Goal: Task Accomplishment & Management: Manage account settings

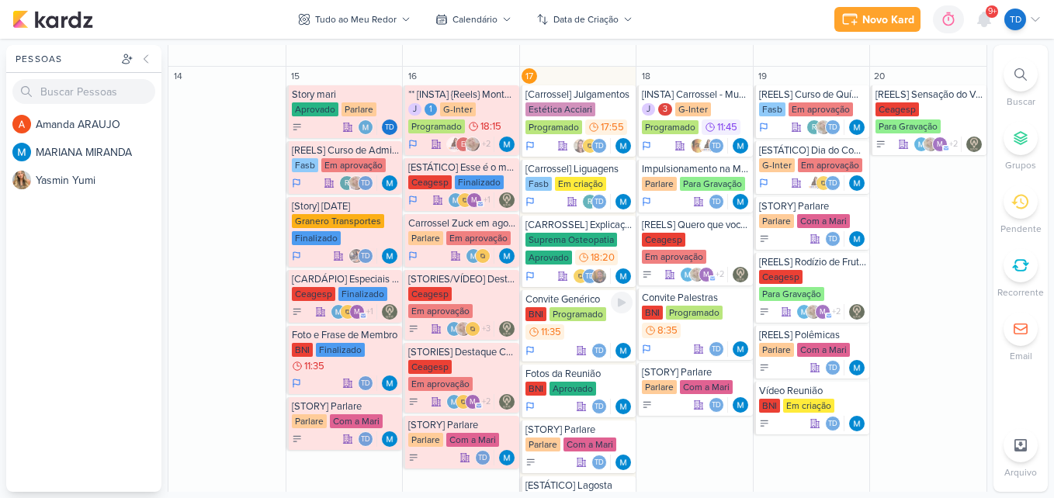
scroll to position [672, 0]
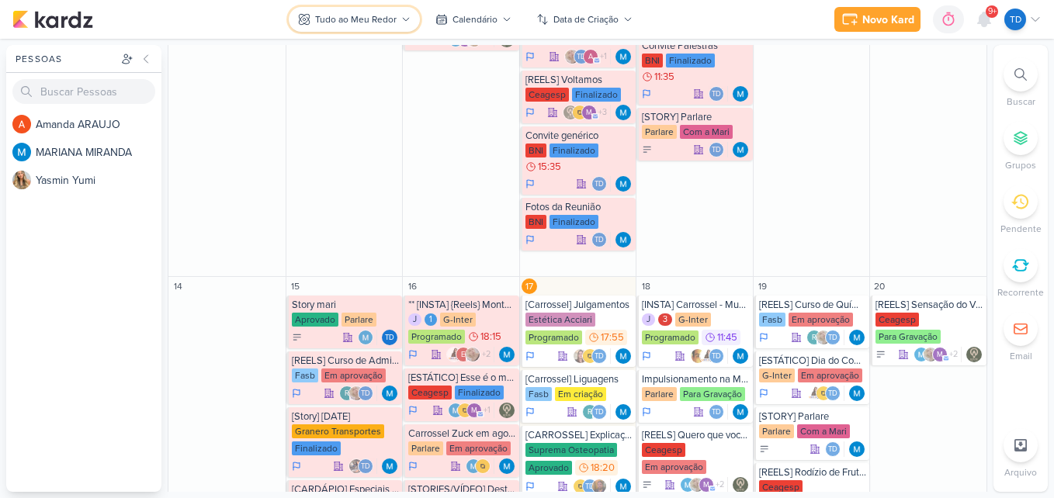
click at [365, 19] on div "Tudo ao Meu Redor" at bounding box center [355, 19] width 81 height 14
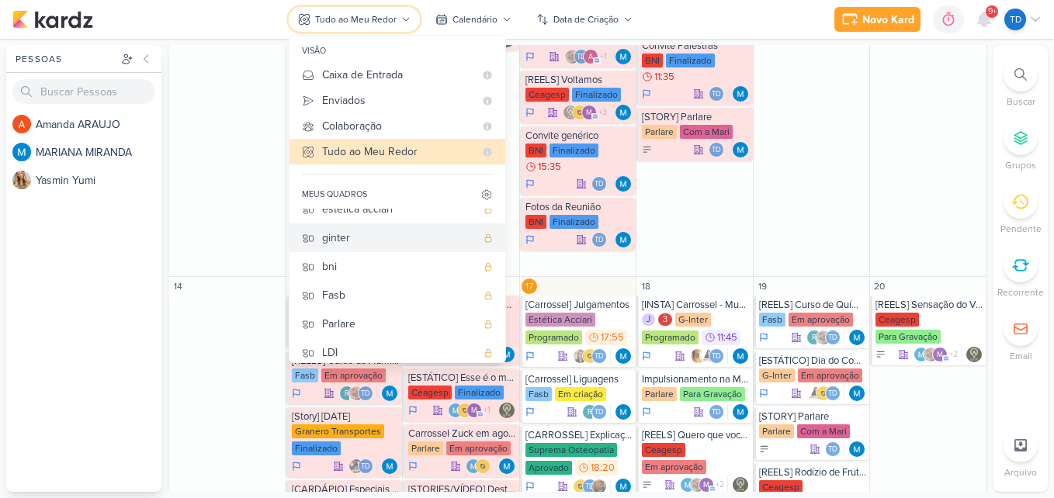
scroll to position [81, 0]
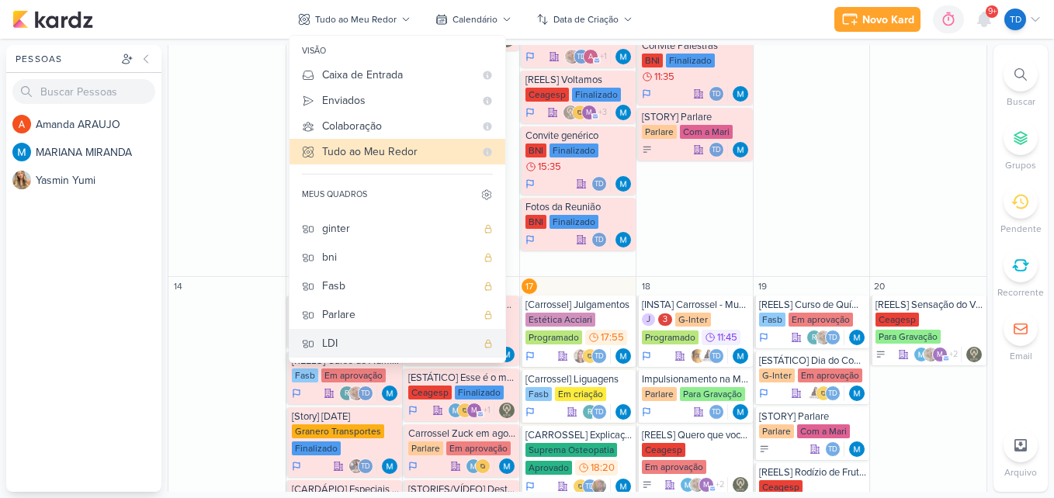
click at [365, 338] on div "LDI" at bounding box center [399, 343] width 154 height 16
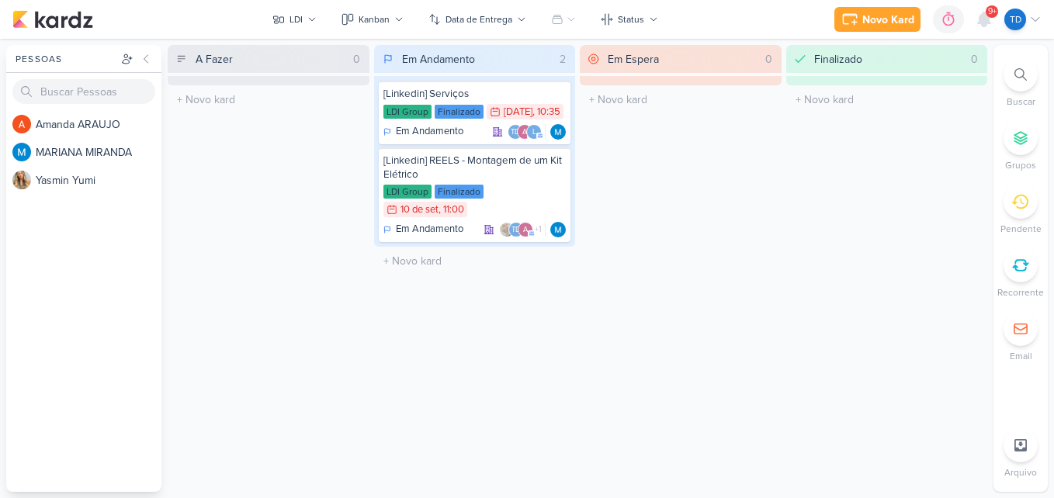
scroll to position [0, 0]
click at [382, 16] on div "Kanban" at bounding box center [374, 19] width 31 height 14
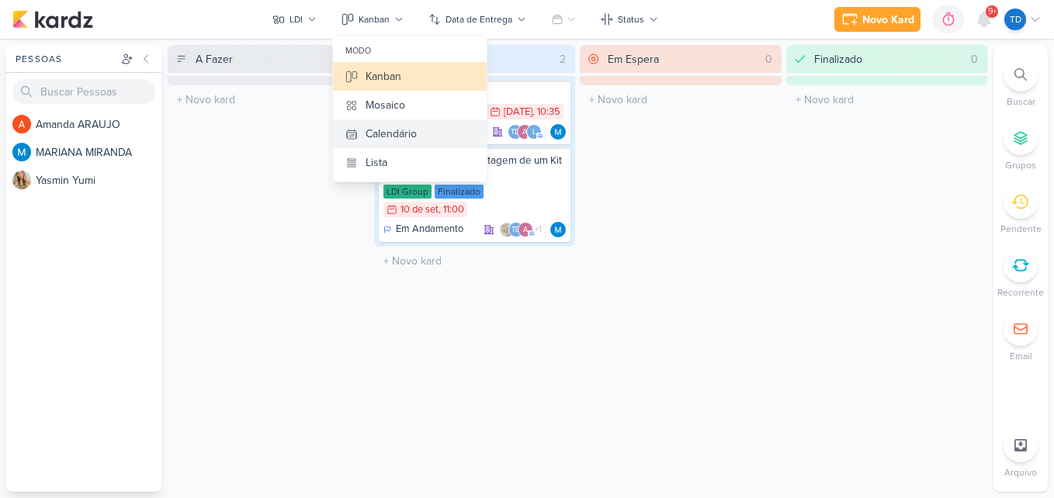
click at [398, 130] on div "Calendário" at bounding box center [390, 134] width 51 height 16
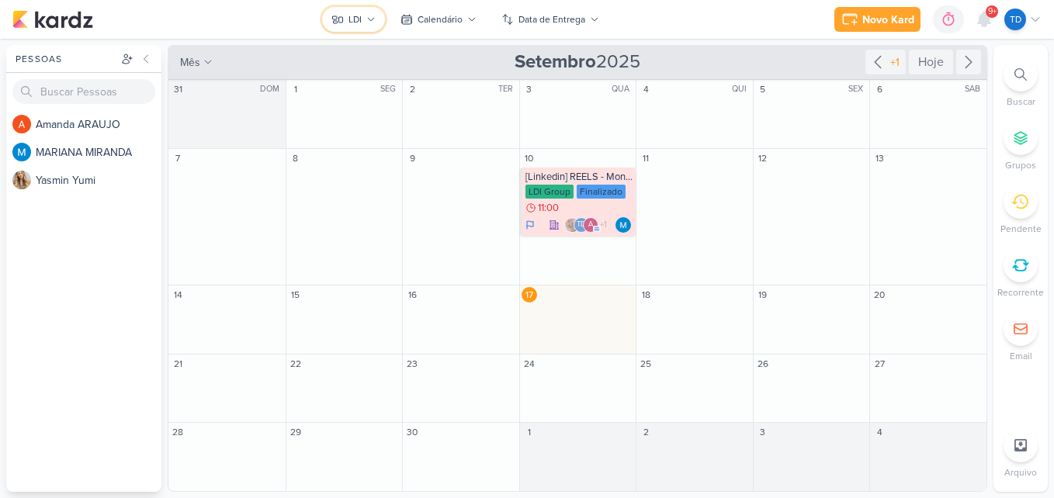
click at [385, 19] on button "LDI" at bounding box center [353, 19] width 63 height 25
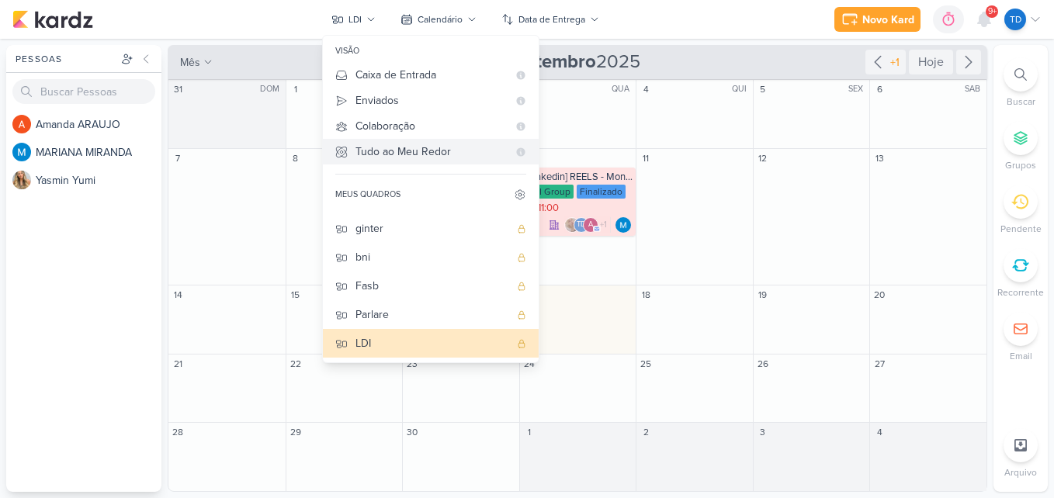
click at [382, 144] on div "Tudo ao Meu Redor" at bounding box center [431, 152] width 152 height 16
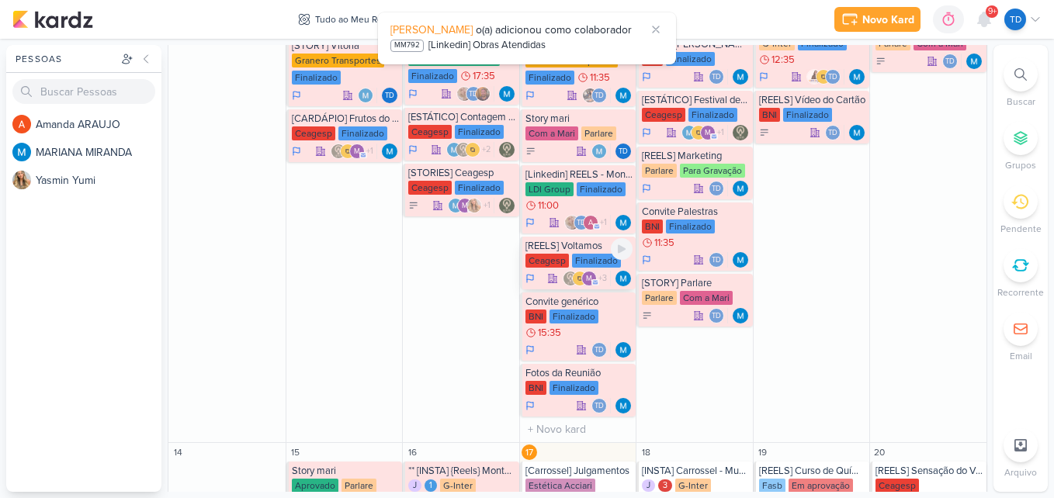
scroll to position [543, 0]
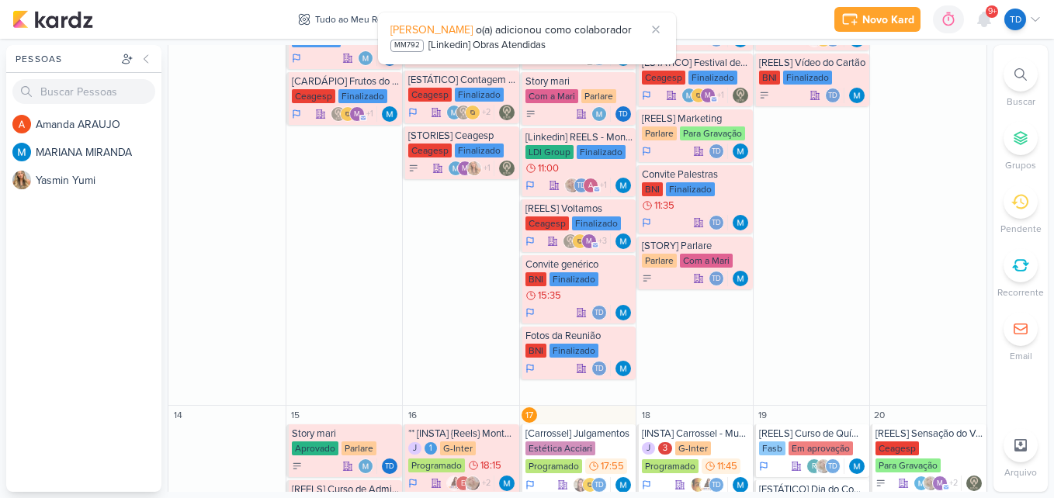
click at [988, 17] on span "9+" at bounding box center [992, 11] width 9 height 12
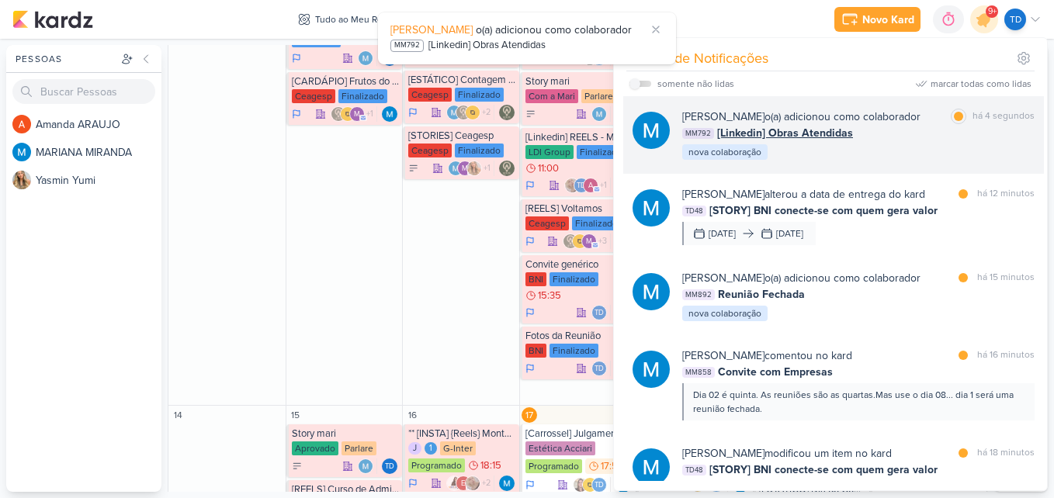
click at [868, 151] on div "[PERSON_NAME] o(a) adicionou como colaborador marcar como lida há 4 segundos MM…" at bounding box center [858, 135] width 352 height 53
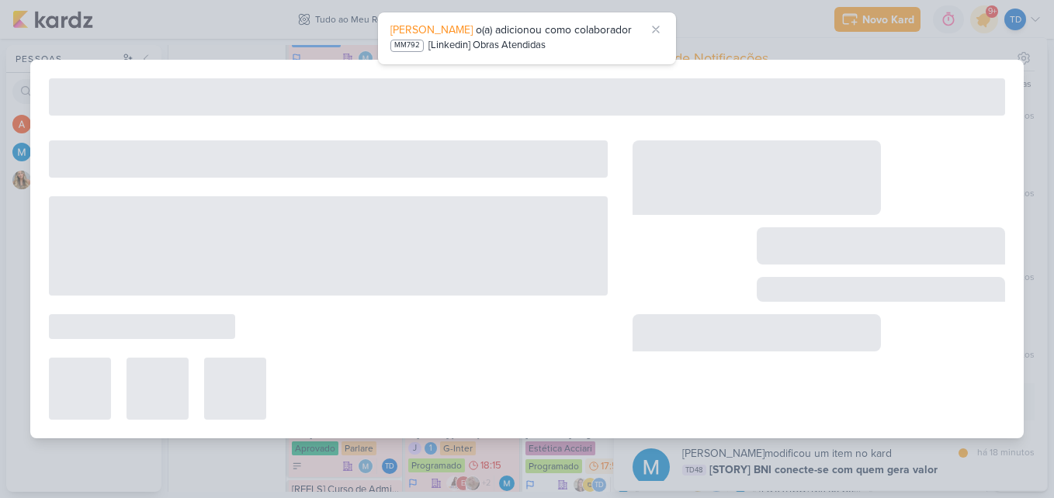
type input "[Linkedin] Obras Atendidas"
type input "[DATE] 10:15"
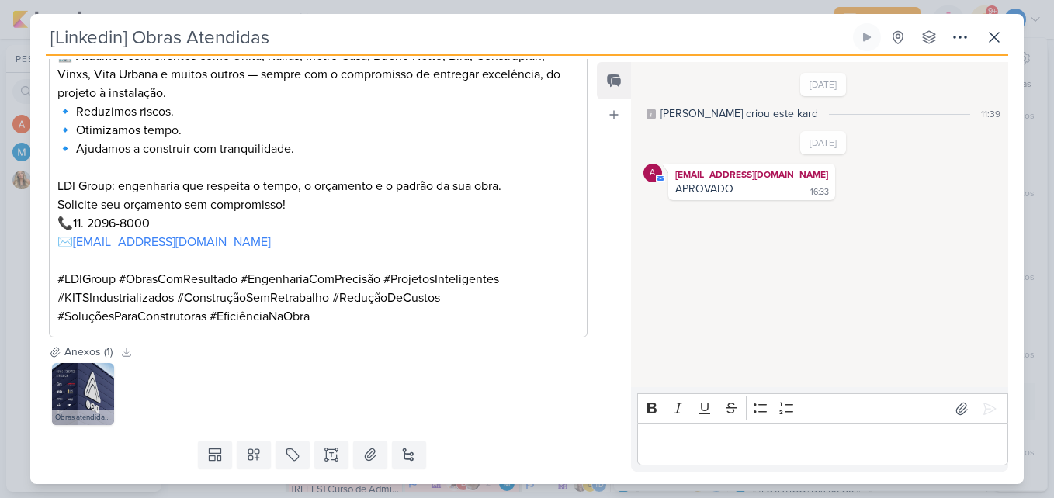
scroll to position [529, 0]
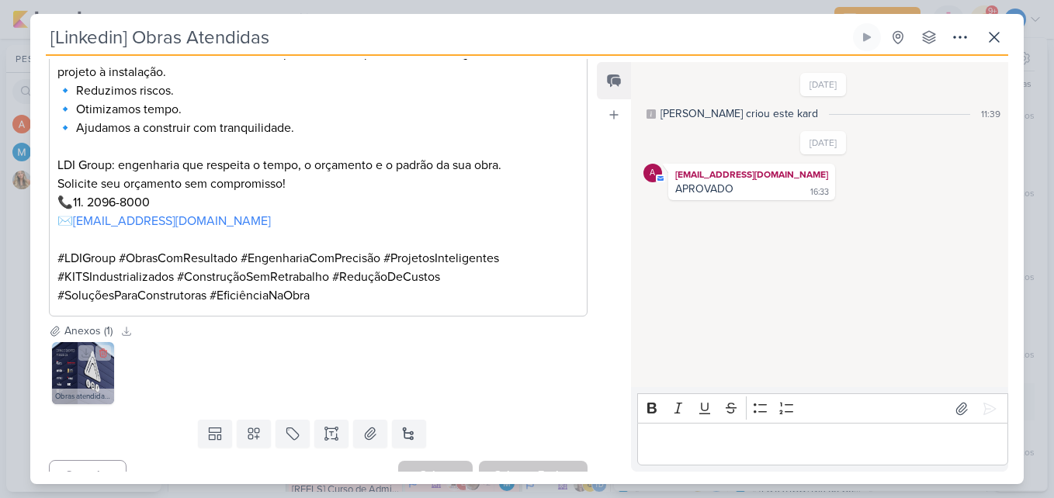
click at [99, 353] on img at bounding box center [83, 373] width 62 height 62
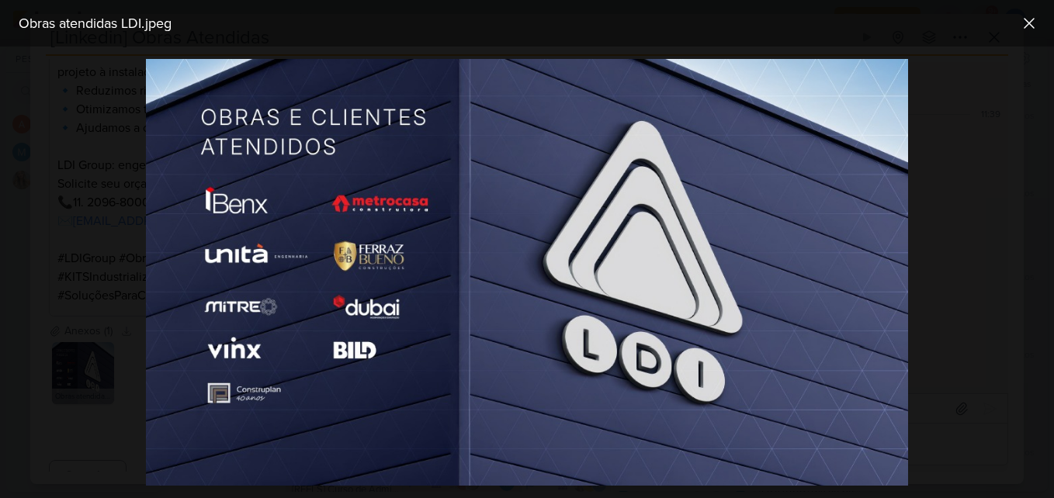
click at [116, 218] on div at bounding box center [527, 273] width 1054 height 452
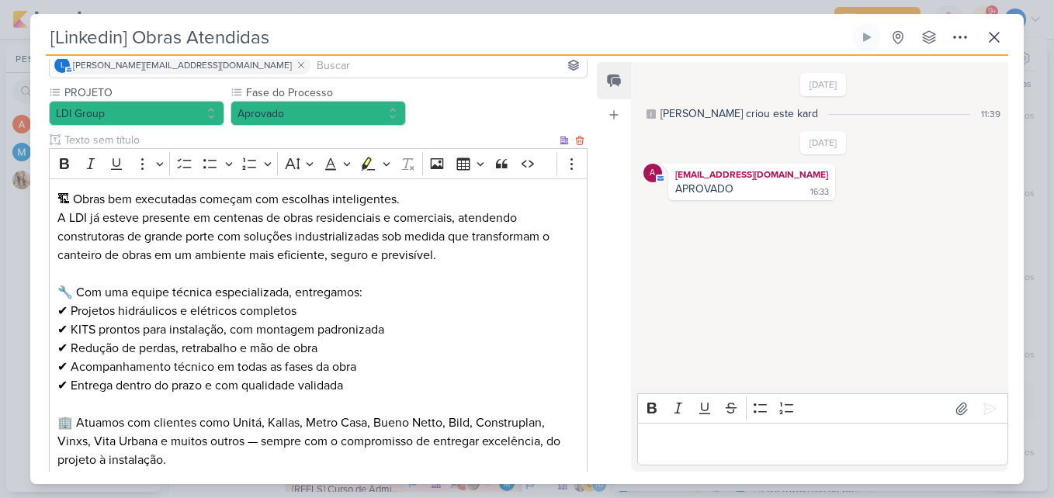
scroll to position [0, 0]
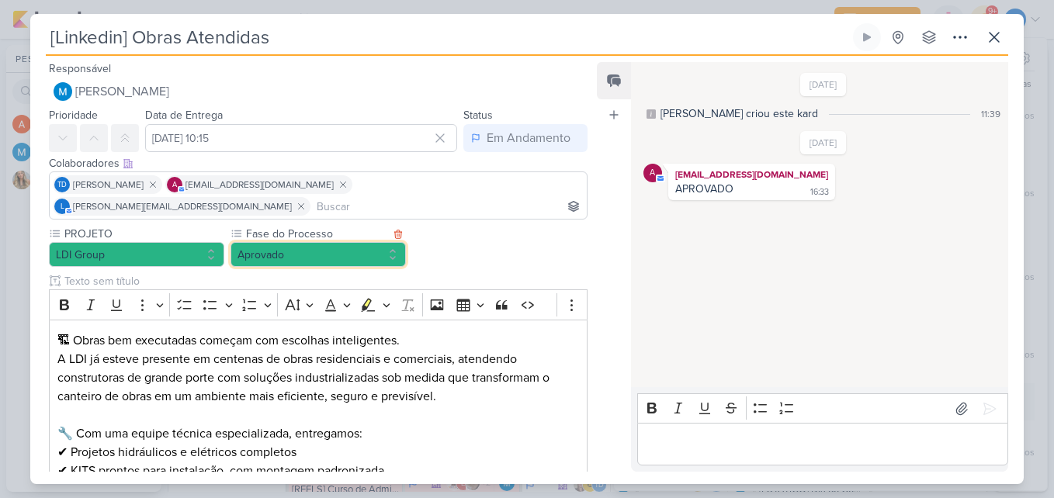
click at [396, 242] on button "Aprovado" at bounding box center [317, 254] width 175 height 25
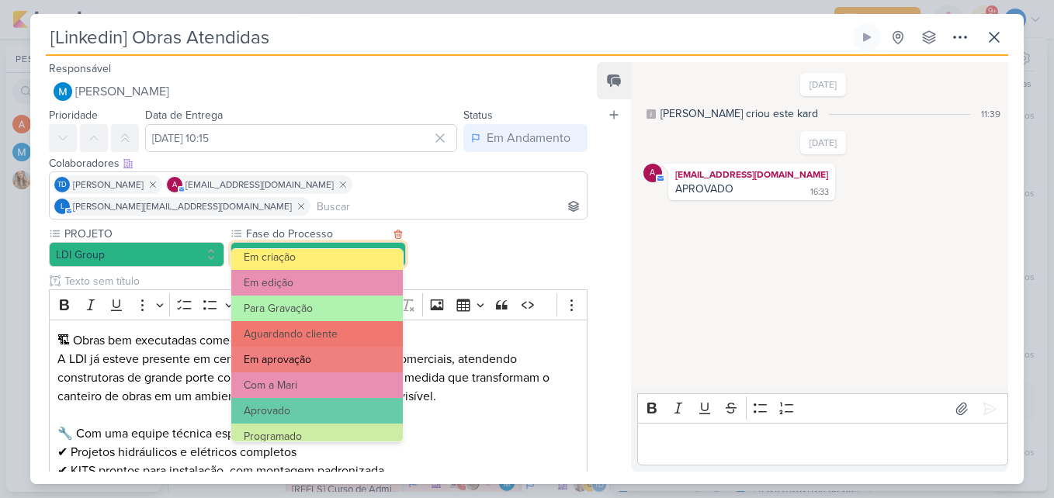
scroll to position [150, 0]
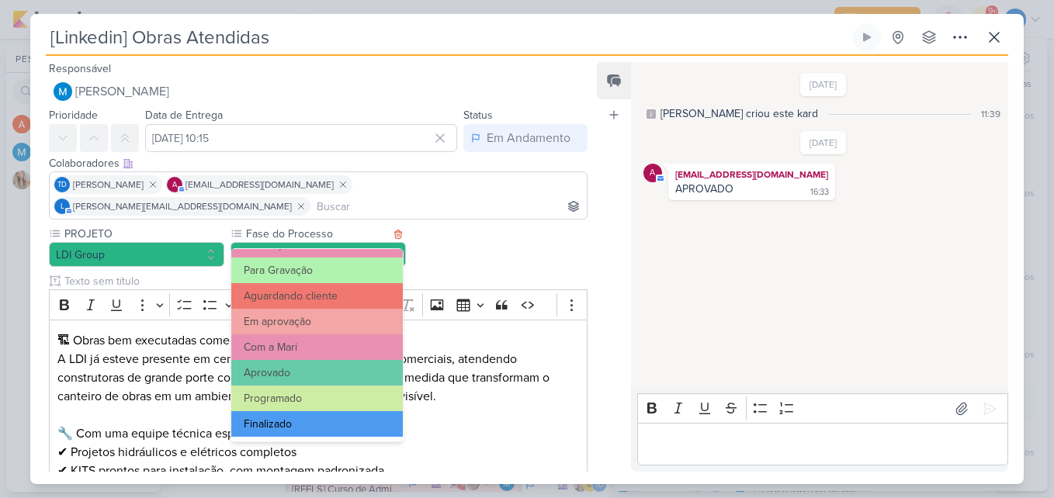
click at [333, 423] on button "Finalizado" at bounding box center [316, 424] width 171 height 26
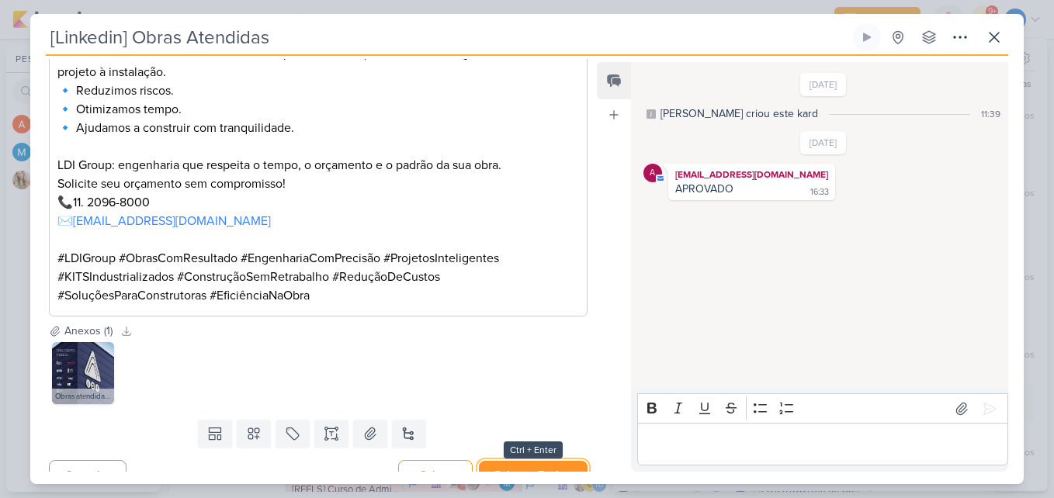
click at [521, 461] on button "Salvar e Fechar" at bounding box center [533, 475] width 109 height 29
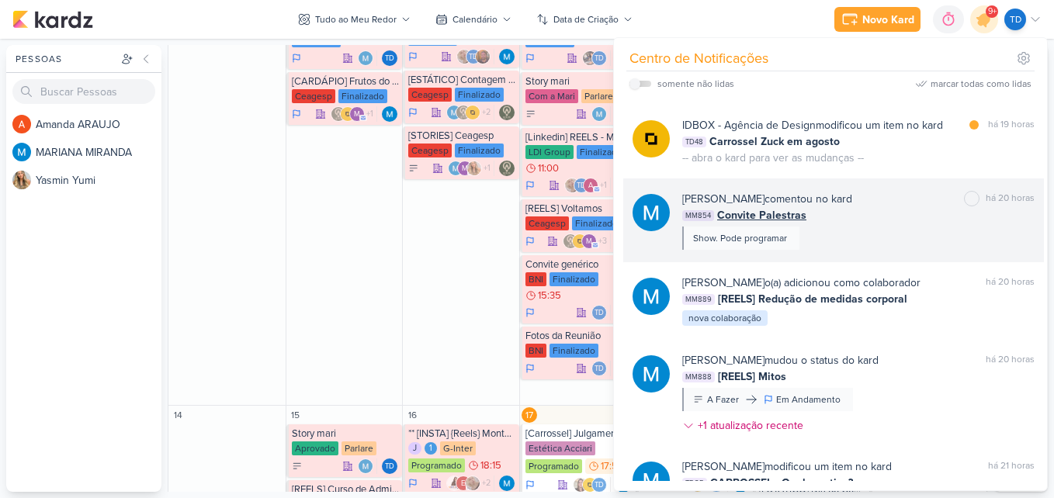
scroll to position [621, 0]
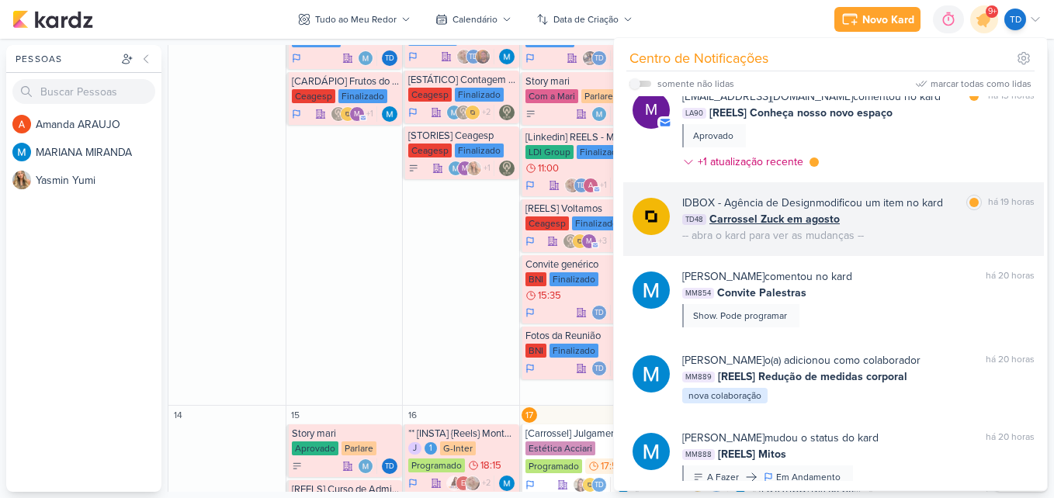
click at [878, 241] on div "IDBOX - Agência de Design modificou um item no kard marcar como lida há 19 hora…" at bounding box center [858, 219] width 352 height 49
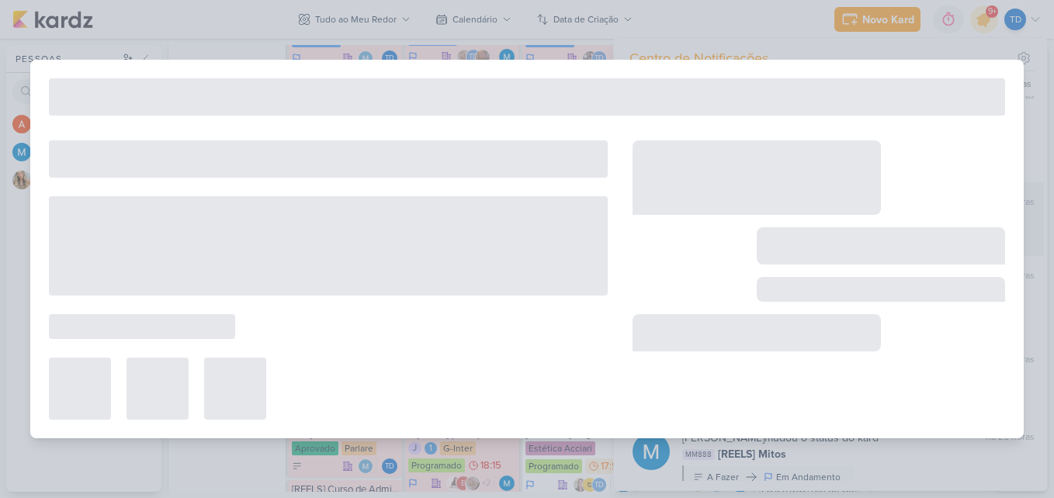
scroll to position [637, 0]
type input "Carrossel Zuck em agosto"
type input "[DATE] 23:59"
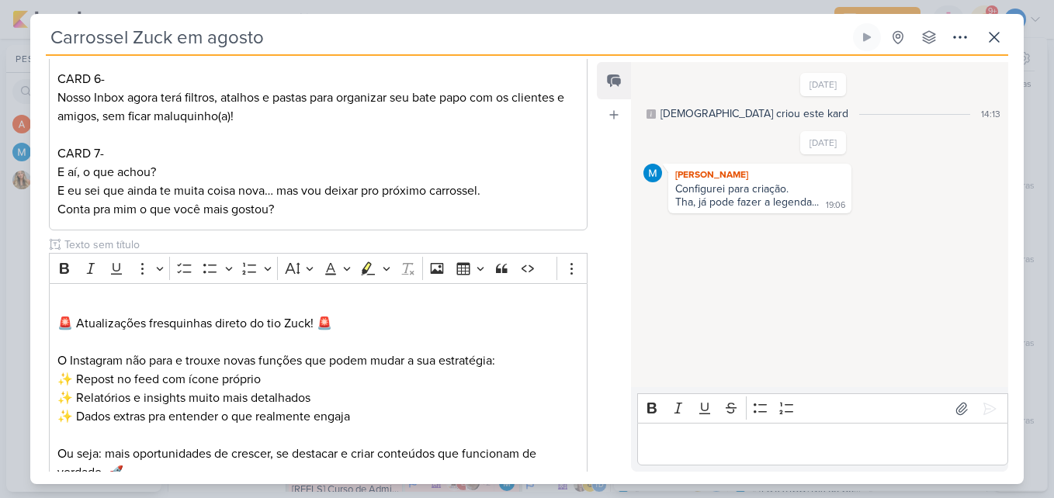
scroll to position [1109, 0]
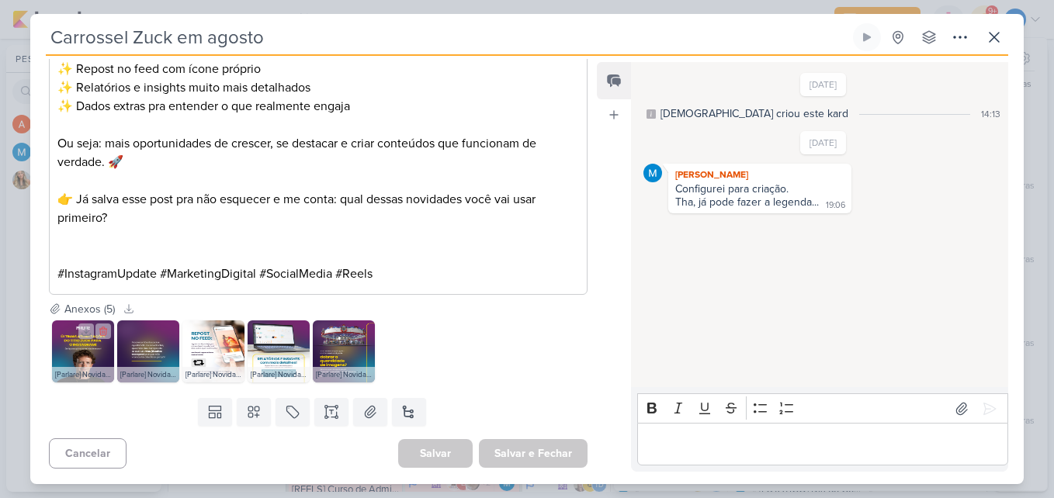
click at [78, 361] on img at bounding box center [83, 351] width 62 height 62
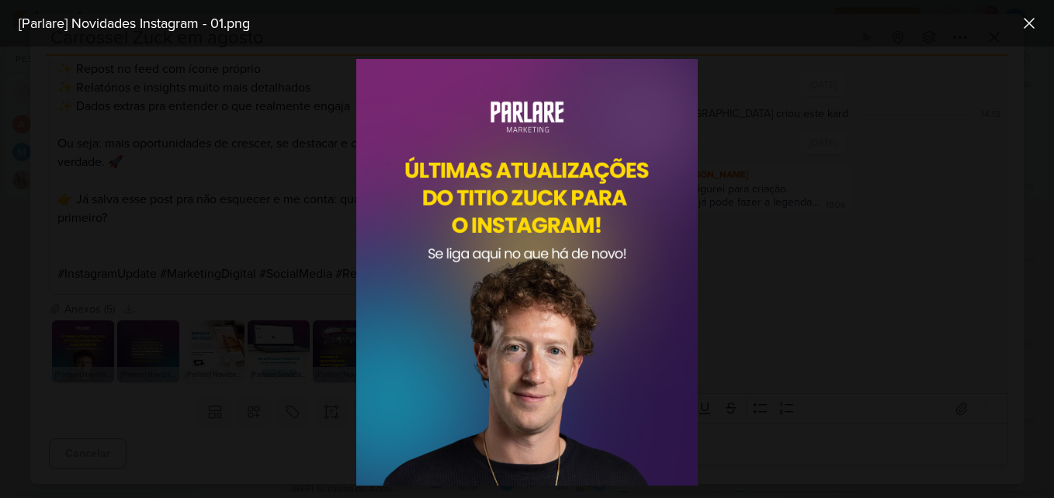
click at [785, 138] on div at bounding box center [527, 273] width 1054 height 452
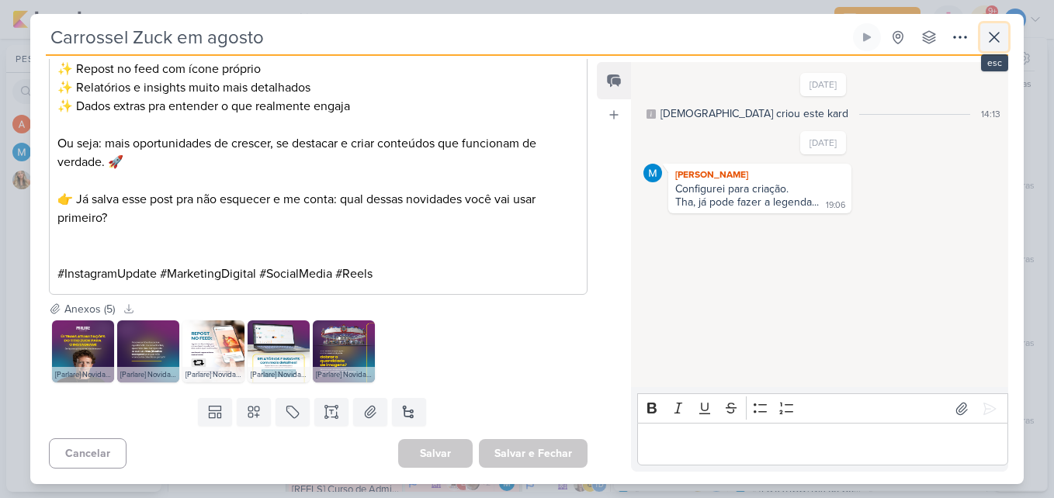
click at [998, 40] on icon at bounding box center [993, 37] width 9 height 9
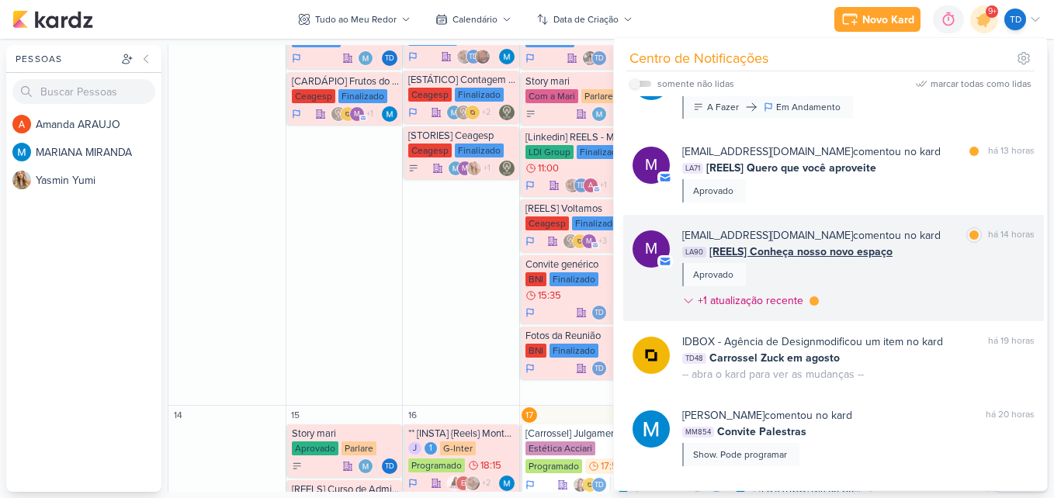
click at [901, 260] on div "LA90 [REELS] Conheça nosso novo espaço" at bounding box center [858, 252] width 352 height 16
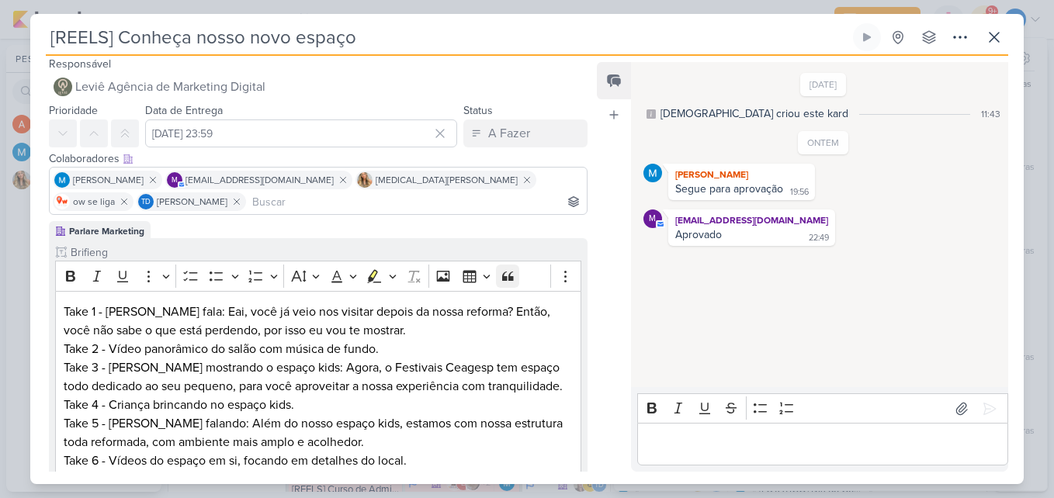
scroll to position [0, 0]
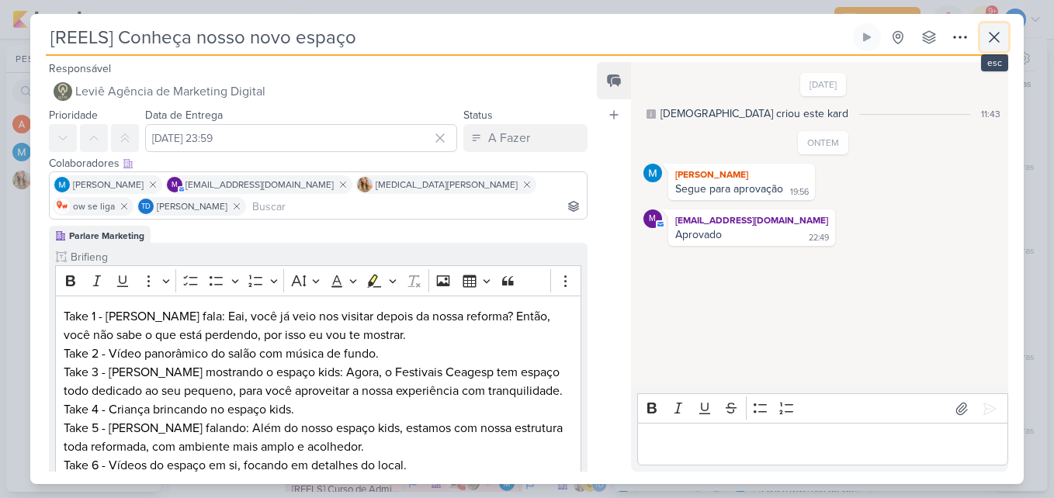
click at [996, 43] on icon at bounding box center [994, 37] width 19 height 19
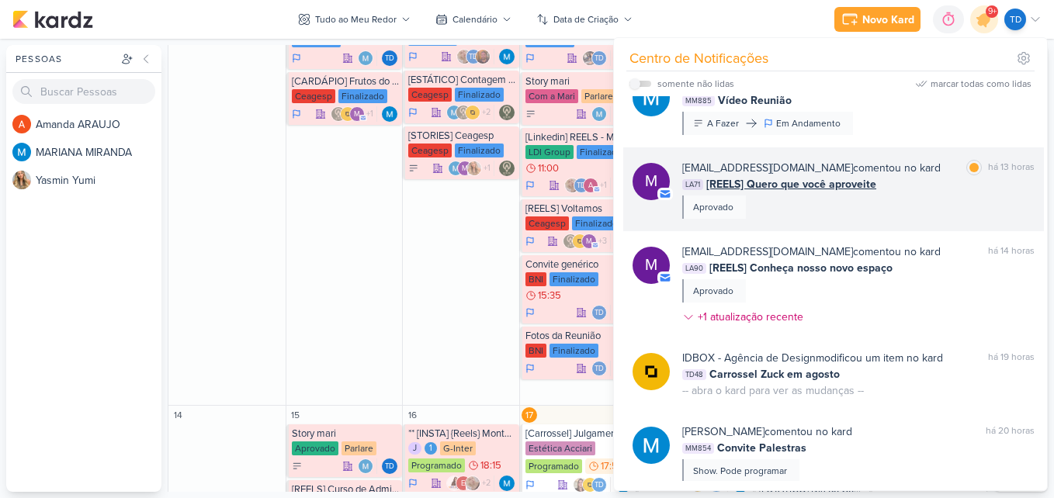
click at [909, 192] on div "[EMAIL_ADDRESS][DOMAIN_NAME] comentou no kard marcar como lida há 13 horas LA71…" at bounding box center [858, 189] width 352 height 59
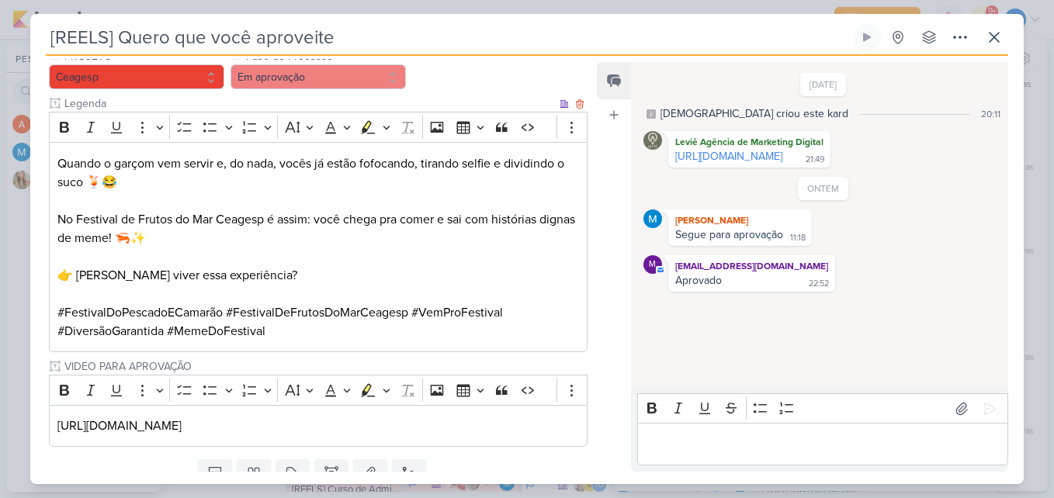
scroll to position [568, 0]
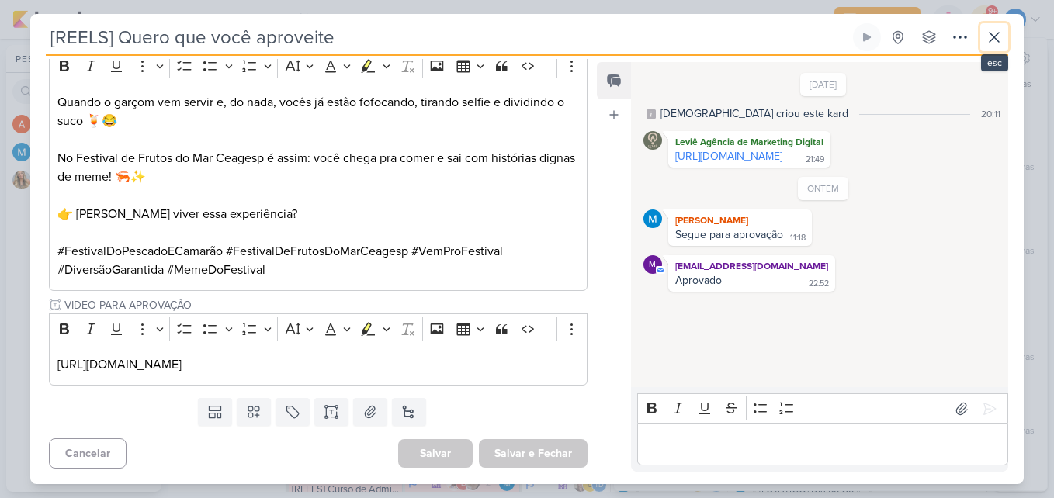
click at [988, 50] on button at bounding box center [994, 37] width 28 height 28
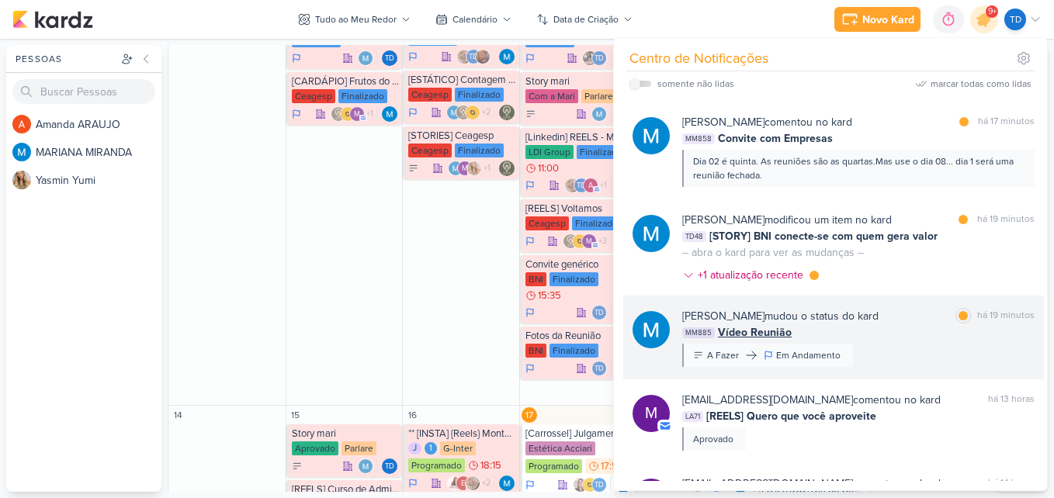
scroll to position [233, 0]
click at [873, 345] on div "[PERSON_NAME] mudou o status do kard marcar como lida há 19 minutos MM885 Vídeo…" at bounding box center [858, 338] width 352 height 59
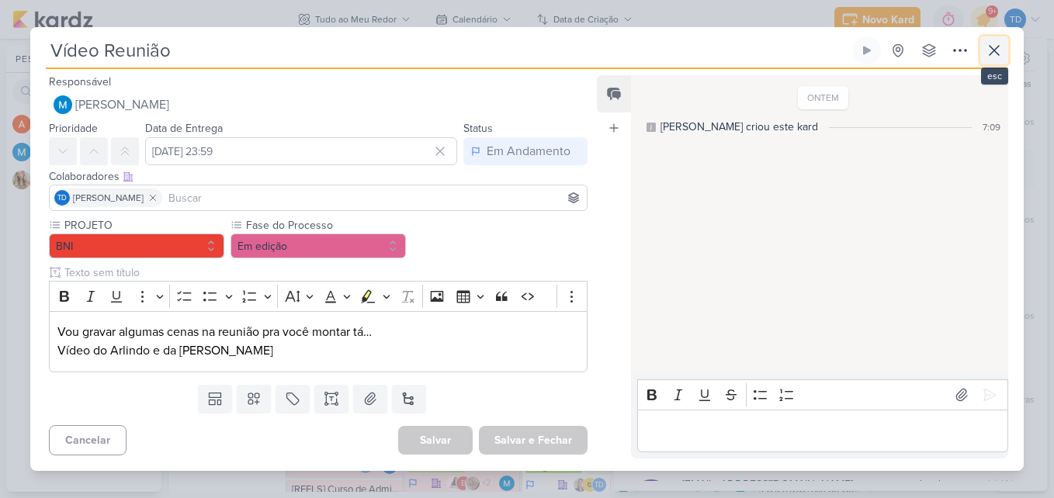
click at [986, 53] on icon at bounding box center [994, 50] width 19 height 19
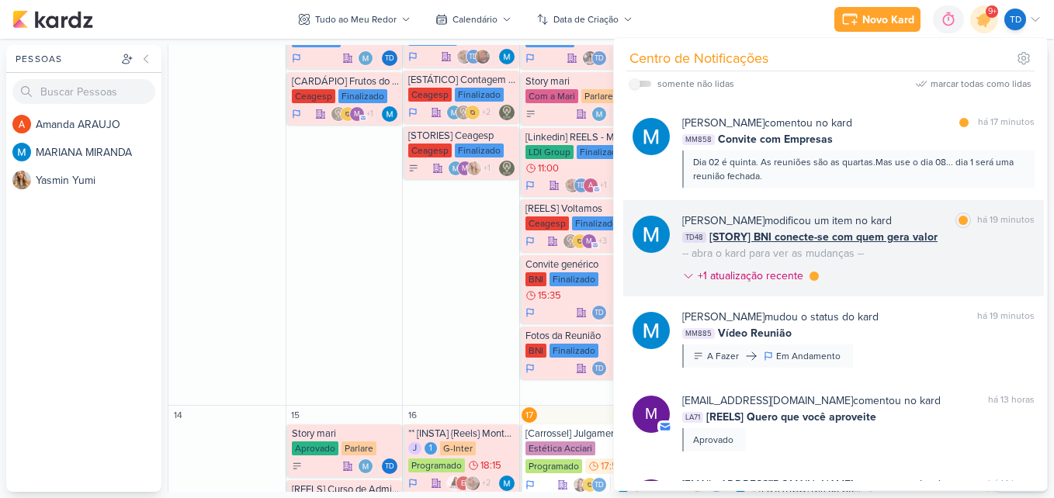
click at [920, 269] on div "[PERSON_NAME] modificou um item no kard marcar como lida há 19 minutos TD48 [ST…" at bounding box center [858, 252] width 352 height 78
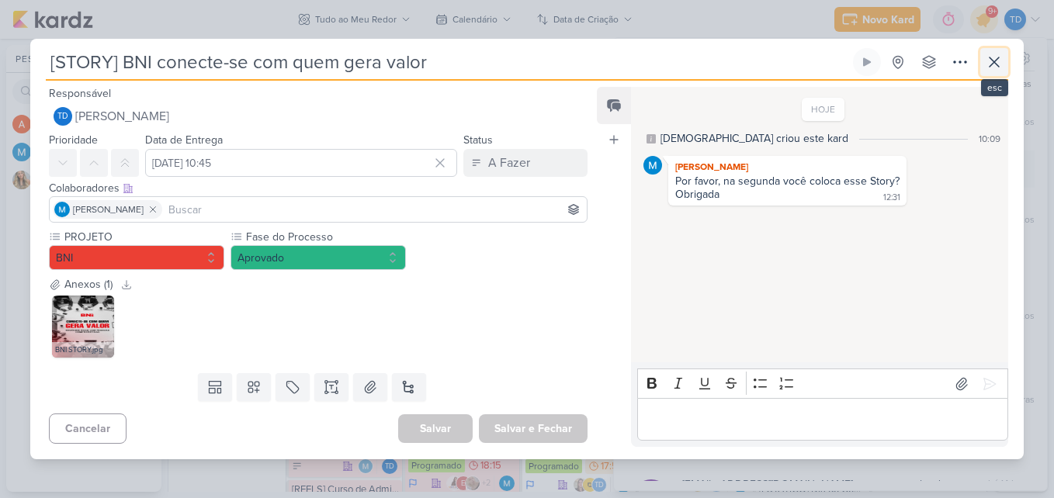
click at [1001, 67] on icon at bounding box center [994, 62] width 19 height 19
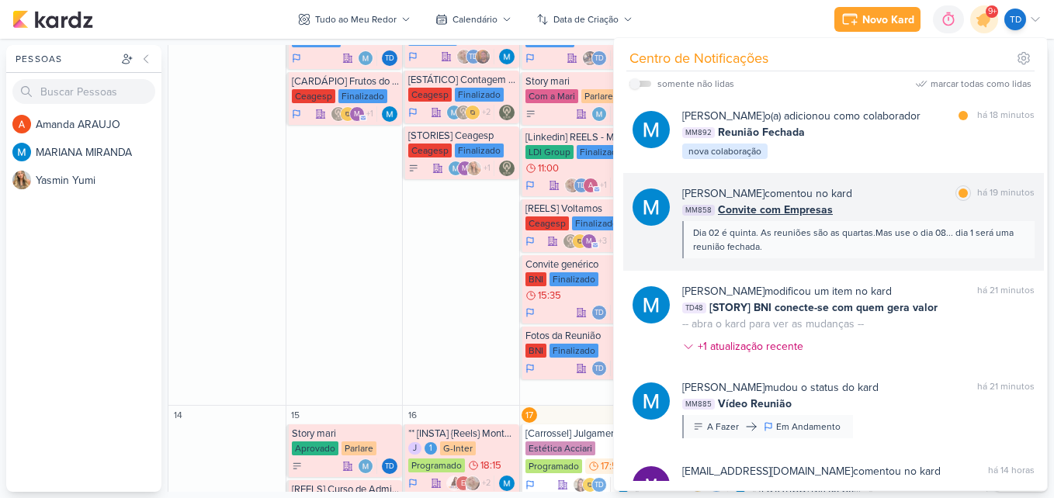
scroll to position [155, 0]
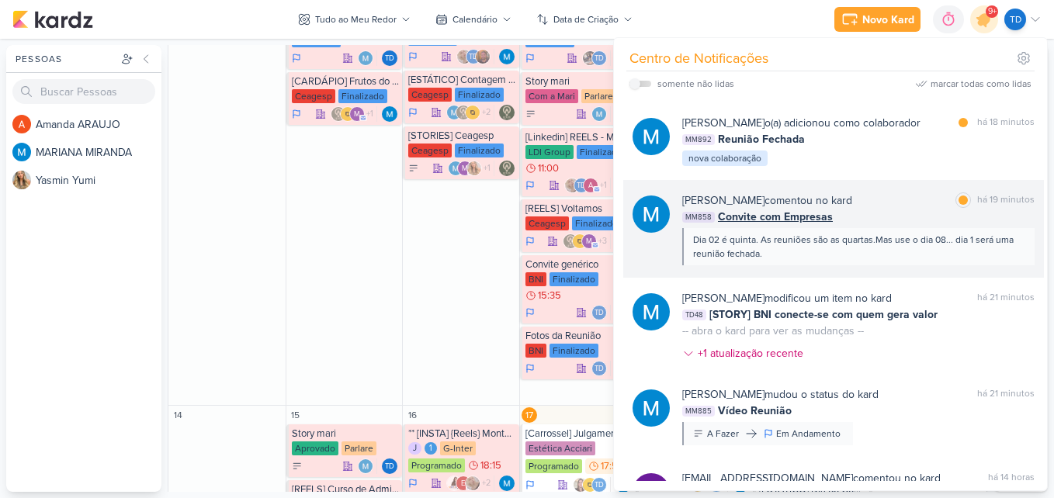
click at [906, 206] on div "[PERSON_NAME] comentou no kard marcar como lida há 19 minutos" at bounding box center [858, 200] width 352 height 16
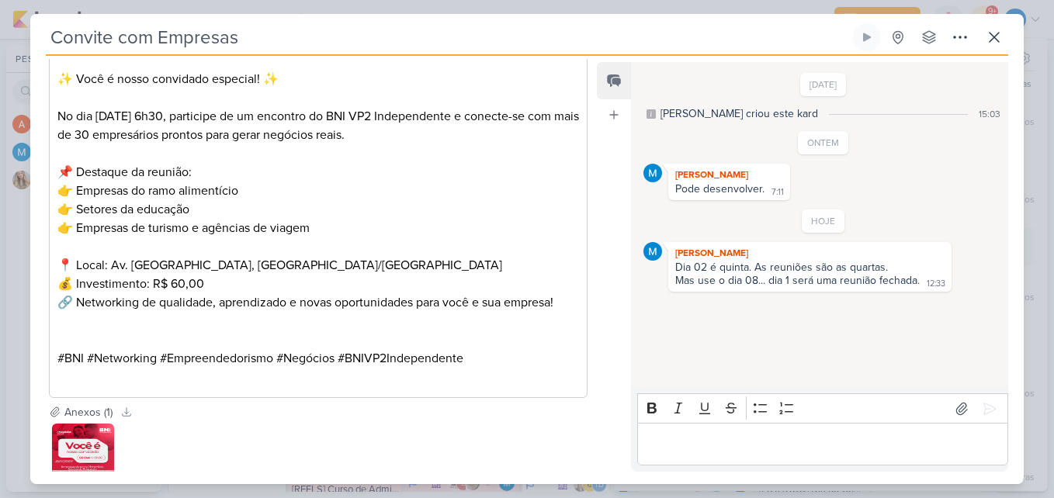
scroll to position [569, 0]
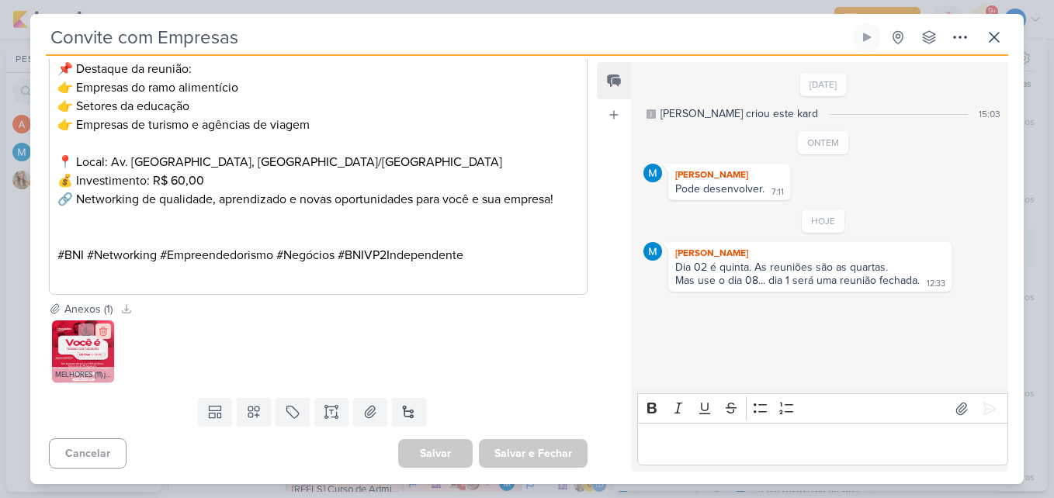
click at [98, 336] on icon at bounding box center [103, 331] width 11 height 11
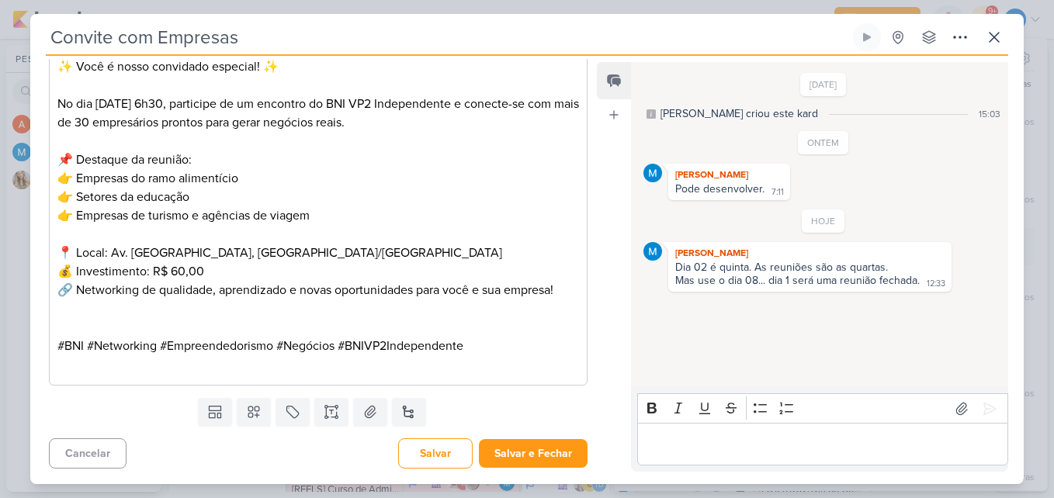
scroll to position [478, 0]
click at [367, 414] on icon at bounding box center [370, 412] width 11 height 12
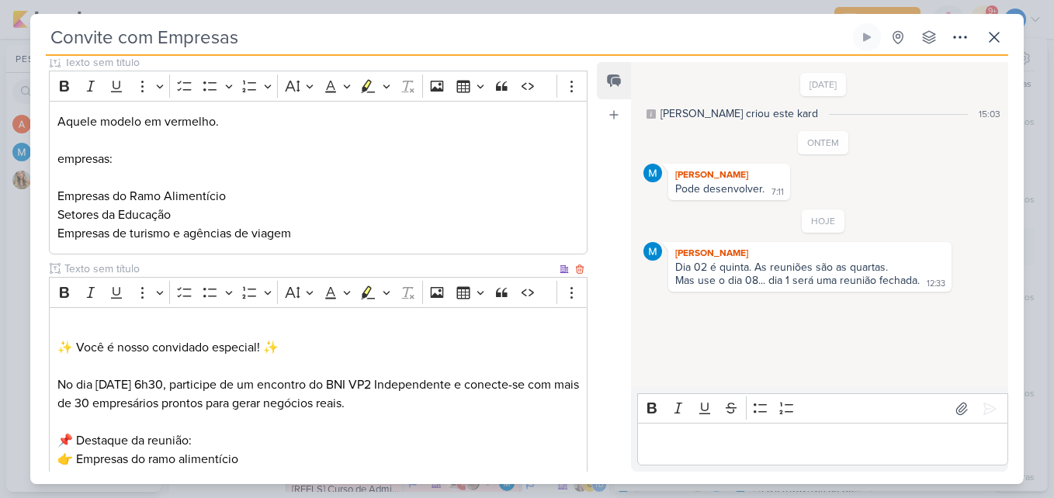
scroll to position [323, 0]
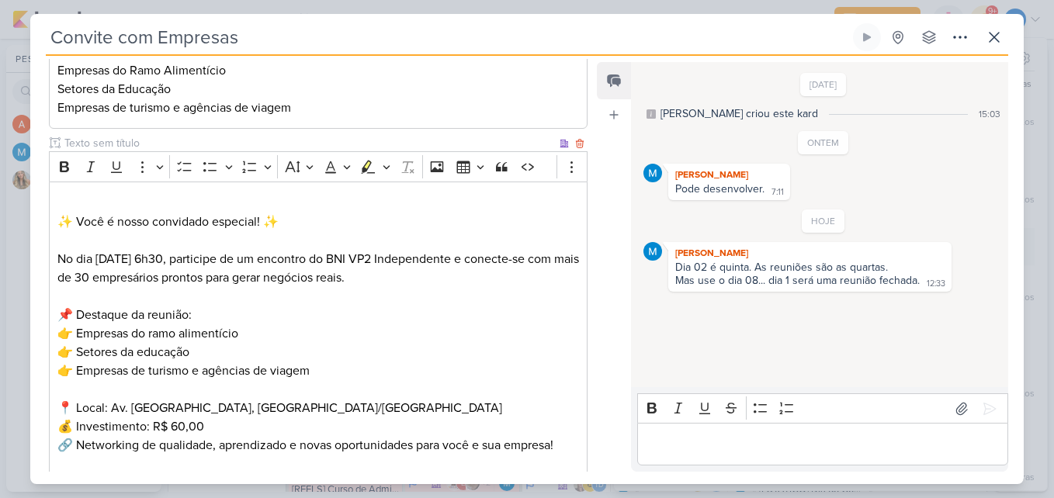
click at [109, 259] on p "No dia [DATE] 6h30, participe de um encontro do BNI VP2 Independente e conecte-…" at bounding box center [317, 268] width 521 height 37
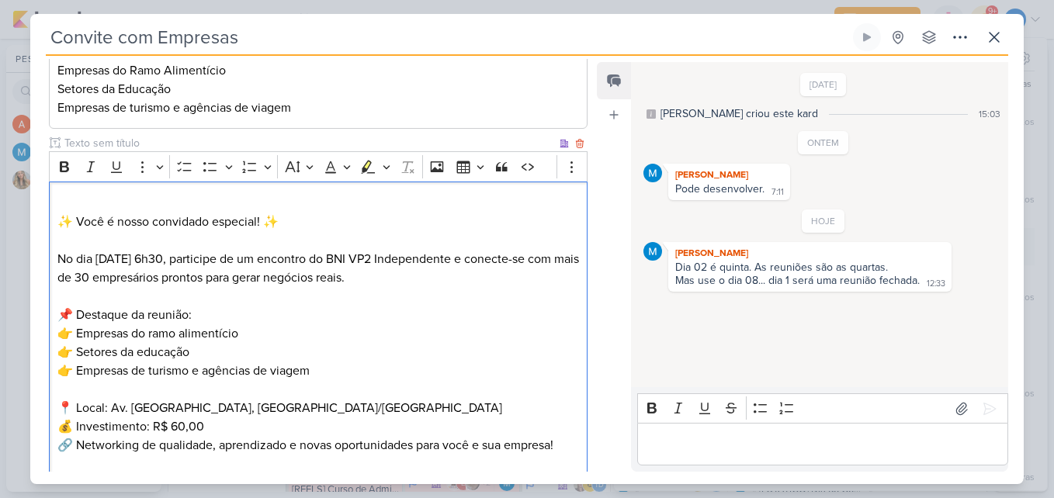
click at [410, 331] on p "📌 Destaque da reunião: 👉 Empresas do ramo alimentício 👉 Setores da educação 👉 E…" at bounding box center [317, 343] width 521 height 74
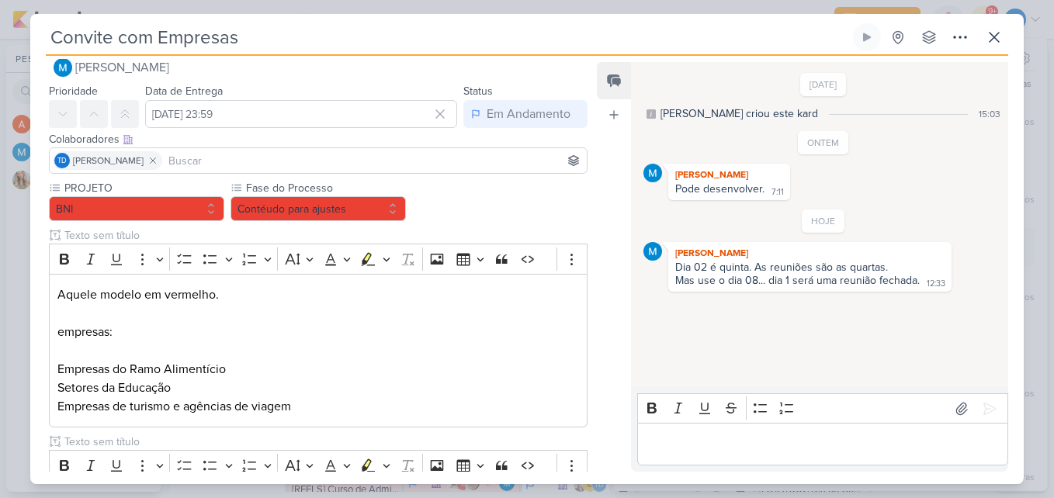
scroll to position [0, 0]
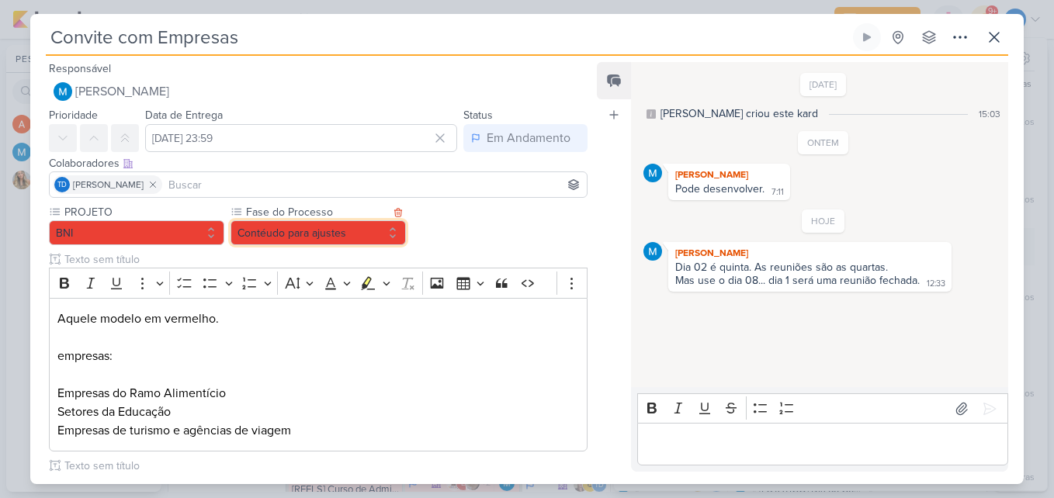
click at [347, 232] on button "Contéudo para ajustes" at bounding box center [317, 232] width 175 height 25
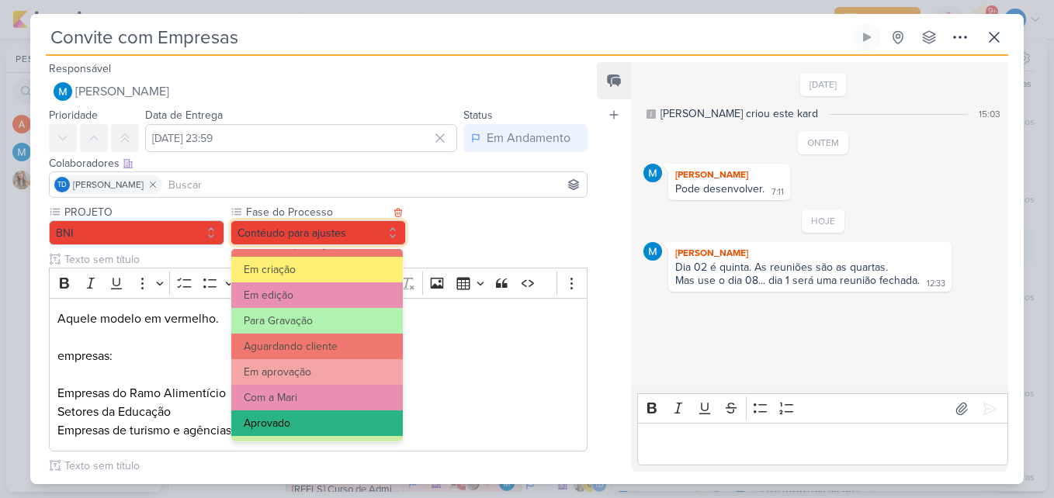
scroll to position [150, 0]
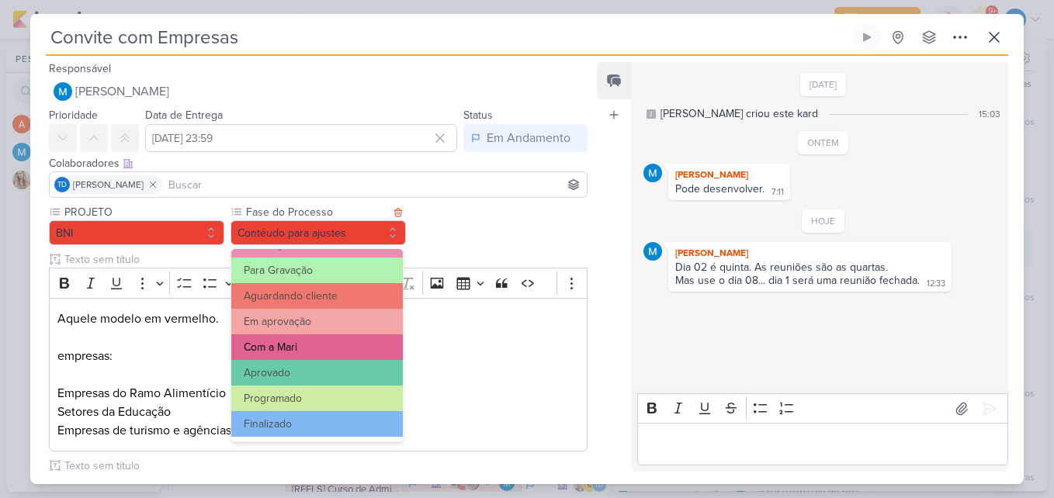
click at [338, 346] on button "Com a Mari" at bounding box center [316, 347] width 171 height 26
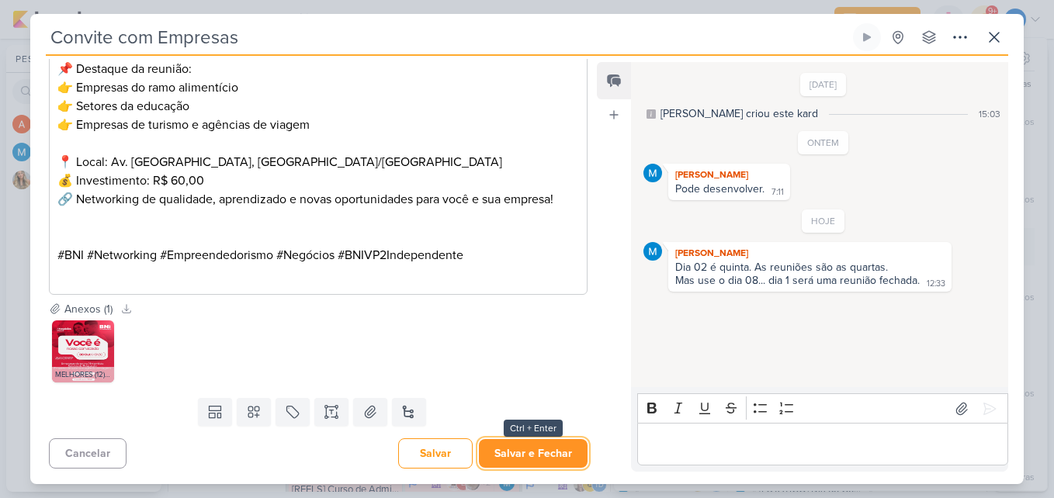
click at [530, 456] on button "Salvar e Fechar" at bounding box center [533, 453] width 109 height 29
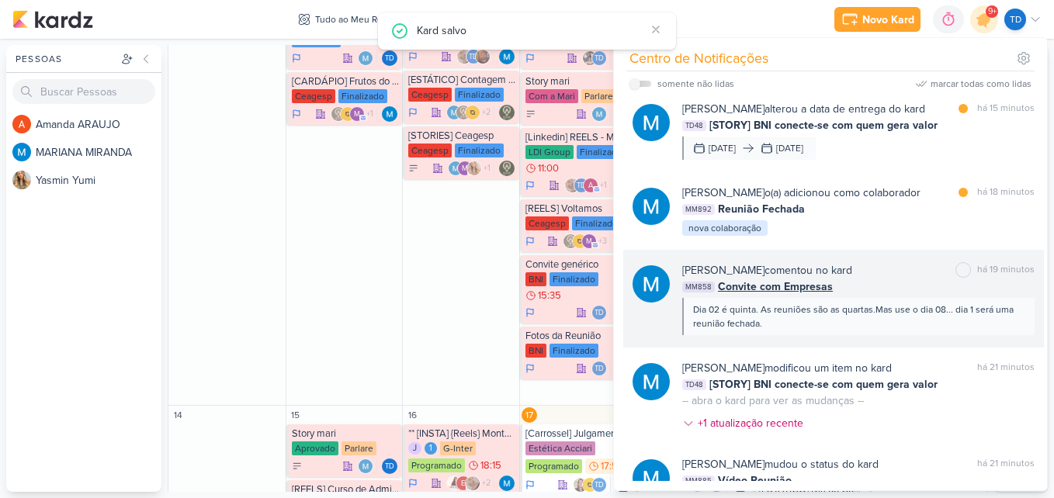
scroll to position [78, 0]
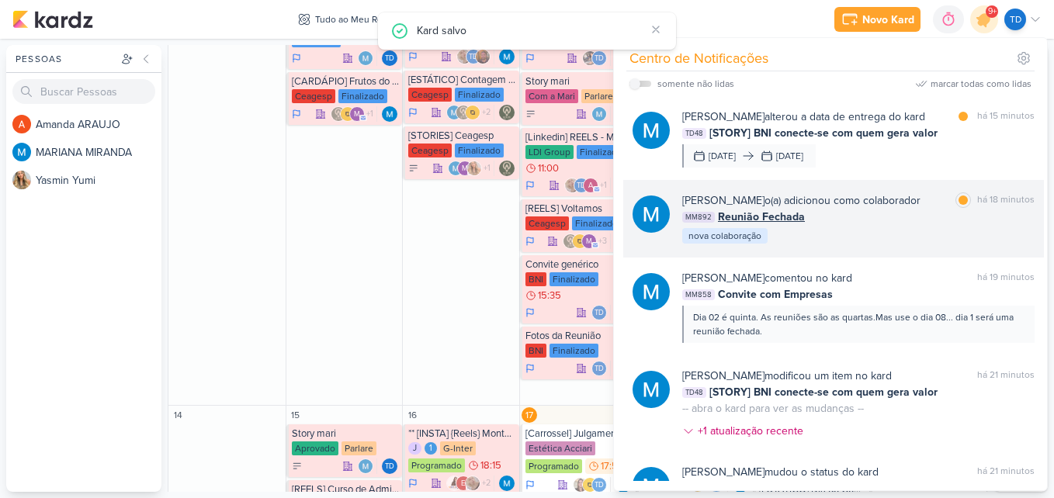
click at [875, 234] on div "[PERSON_NAME] o(a) adicionou como colaborador marcar como lida há 18 minutos MM…" at bounding box center [858, 218] width 352 height 53
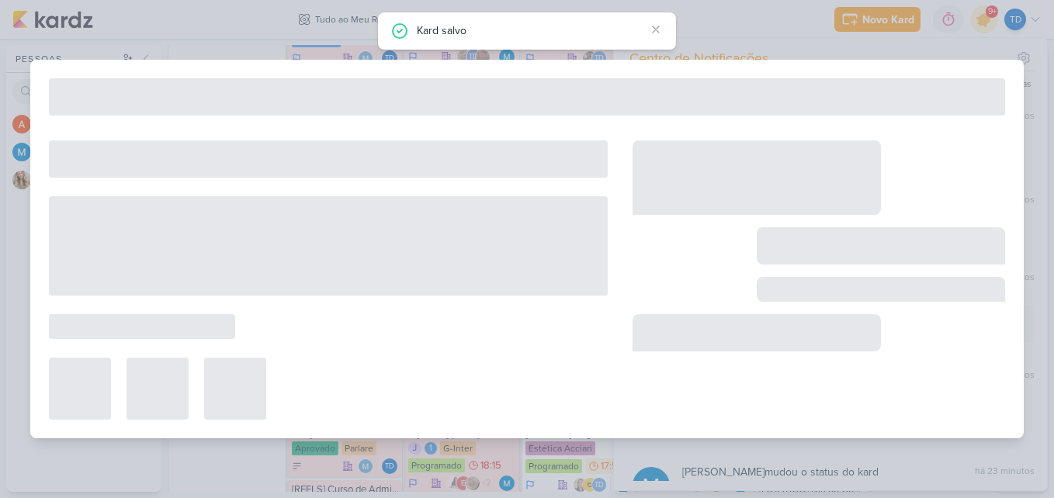
type input "Reunião Fechada"
type input "[DATE] 23:59"
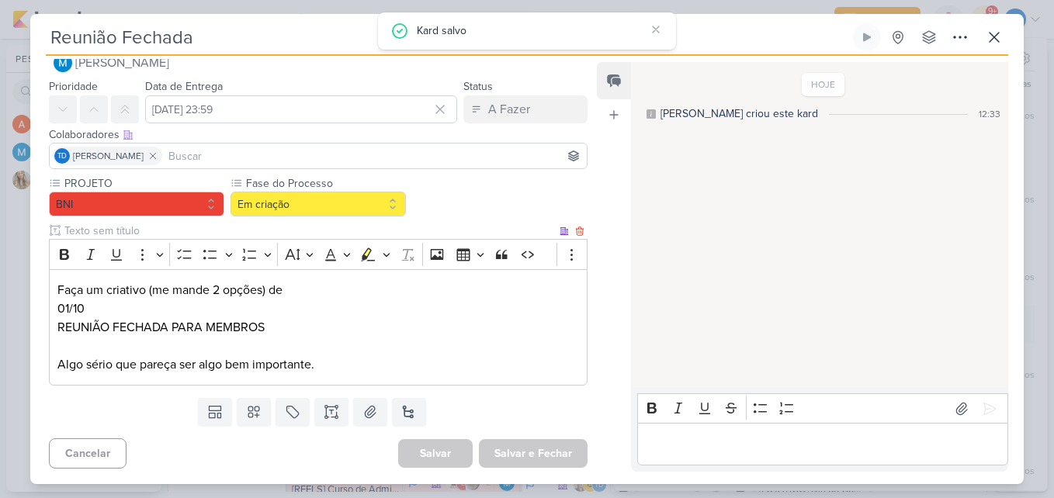
scroll to position [0, 0]
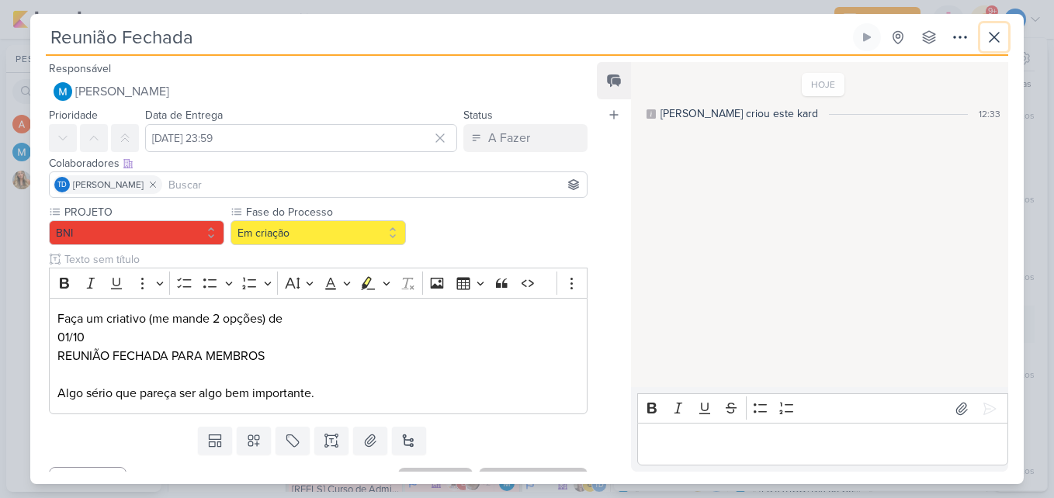
click at [997, 34] on icon at bounding box center [993, 37] width 9 height 9
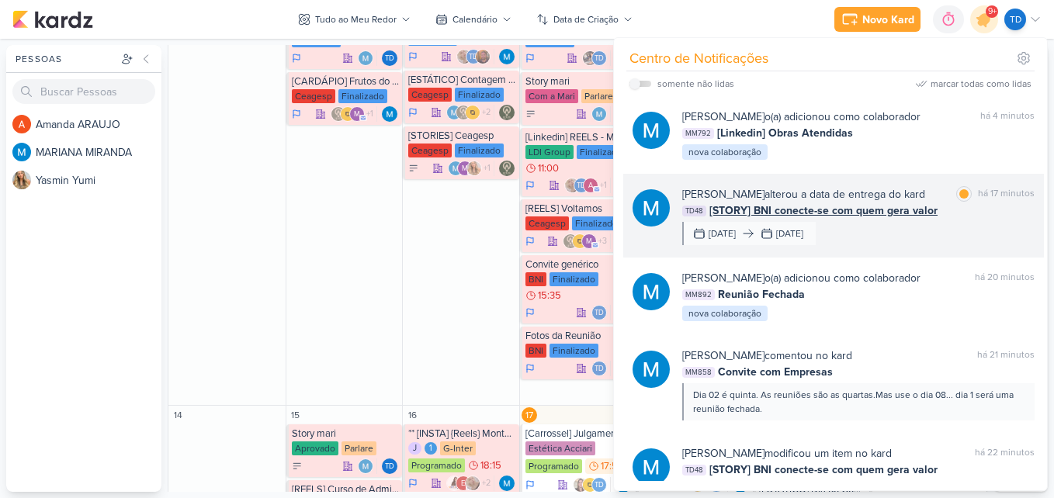
click at [914, 242] on div "[PERSON_NAME] alterou a data de entrega do kard marcar como lida há 17 minutos …" at bounding box center [858, 215] width 352 height 59
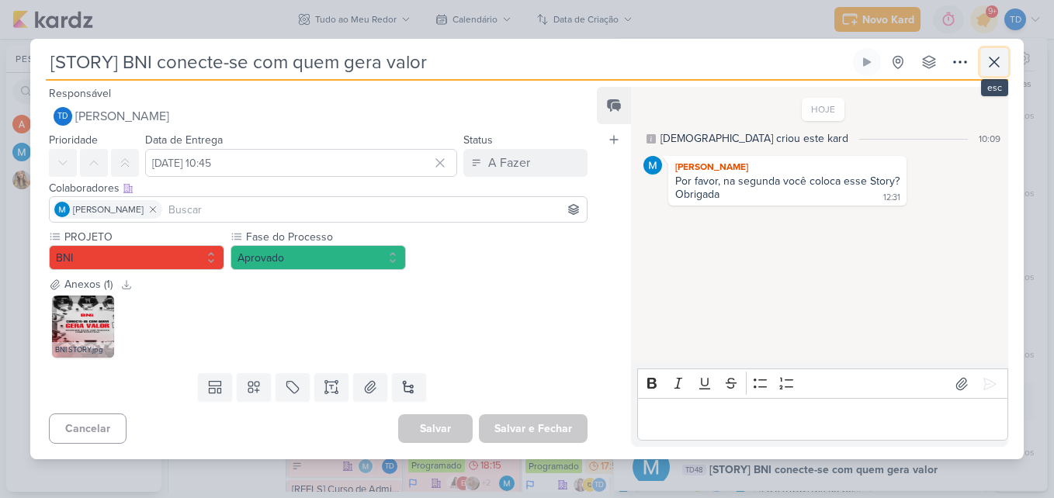
click at [1003, 60] on button at bounding box center [994, 62] width 28 height 28
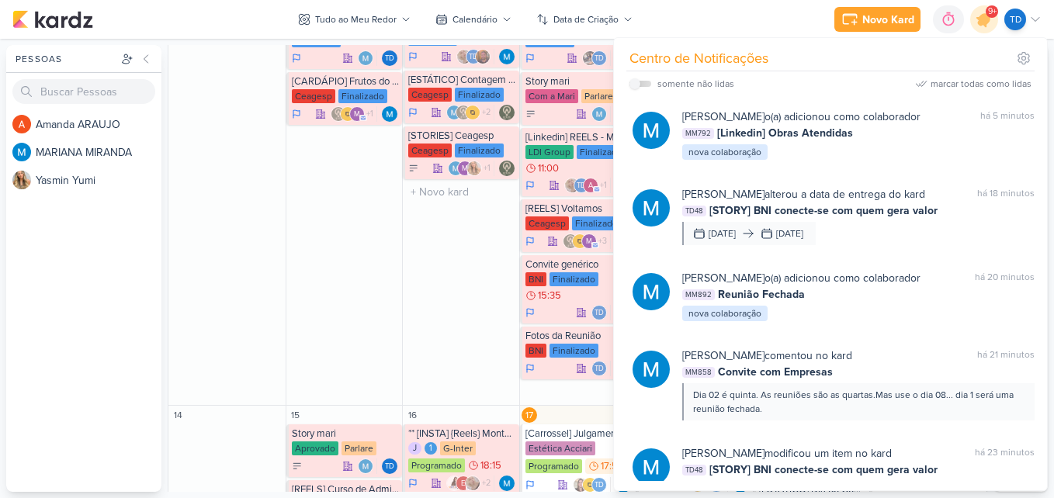
click at [414, 304] on div "9 Porque fazer vídeo para Youtube? [GEOGRAPHIC_DATA] Finalizado 20:15 Td" at bounding box center [460, 157] width 117 height 498
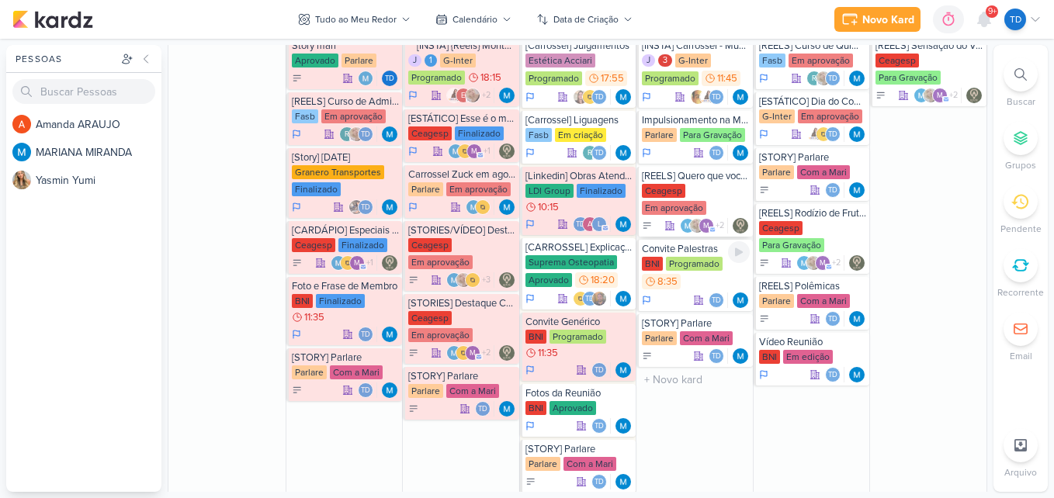
scroll to position [854, 0]
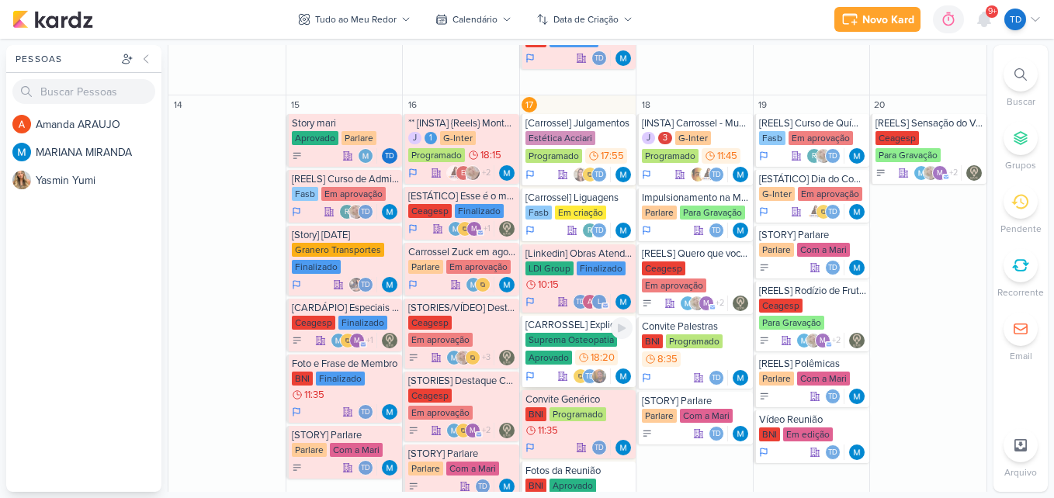
click at [597, 334] on div "Suprema Osteopatia" at bounding box center [571, 340] width 92 height 14
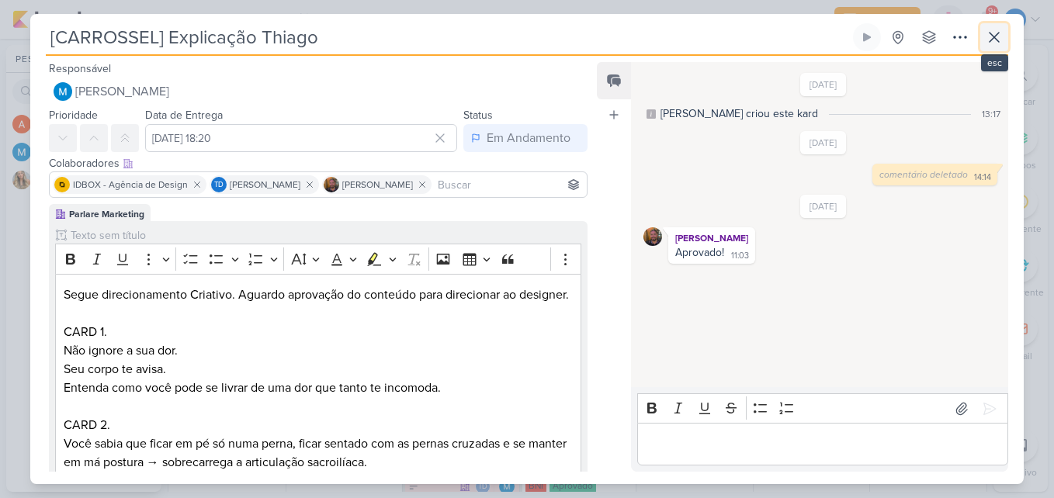
click at [1001, 43] on icon at bounding box center [994, 37] width 19 height 19
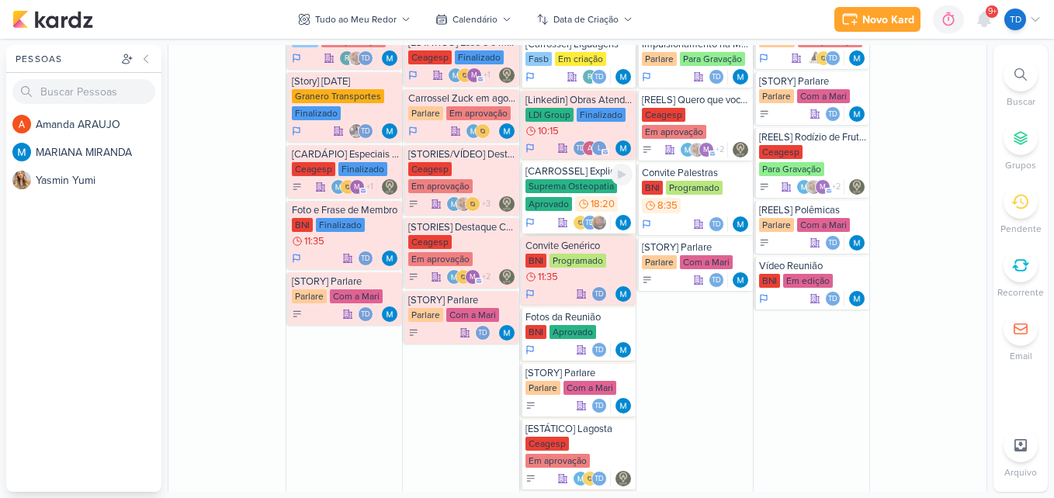
scroll to position [1009, 0]
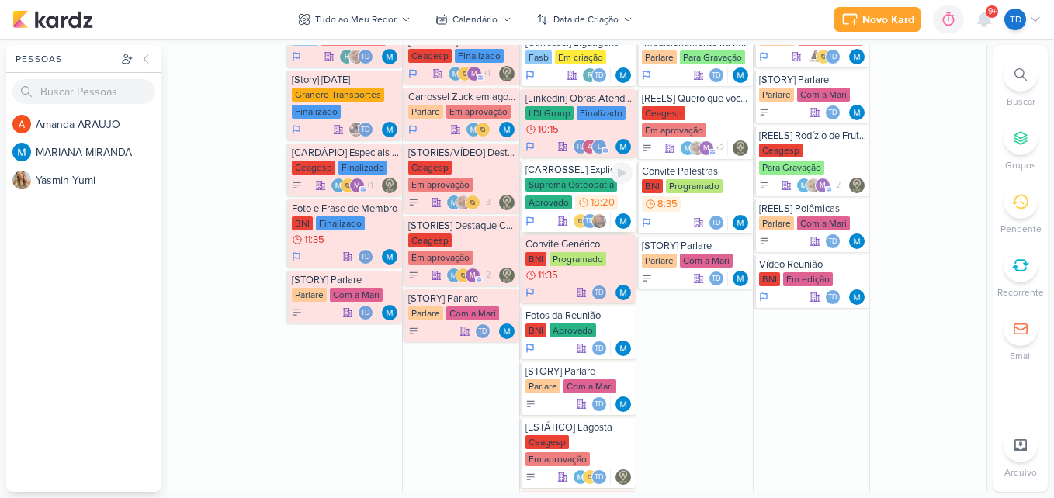
click at [592, 191] on div "Suprema Osteopatia" at bounding box center [571, 185] width 92 height 14
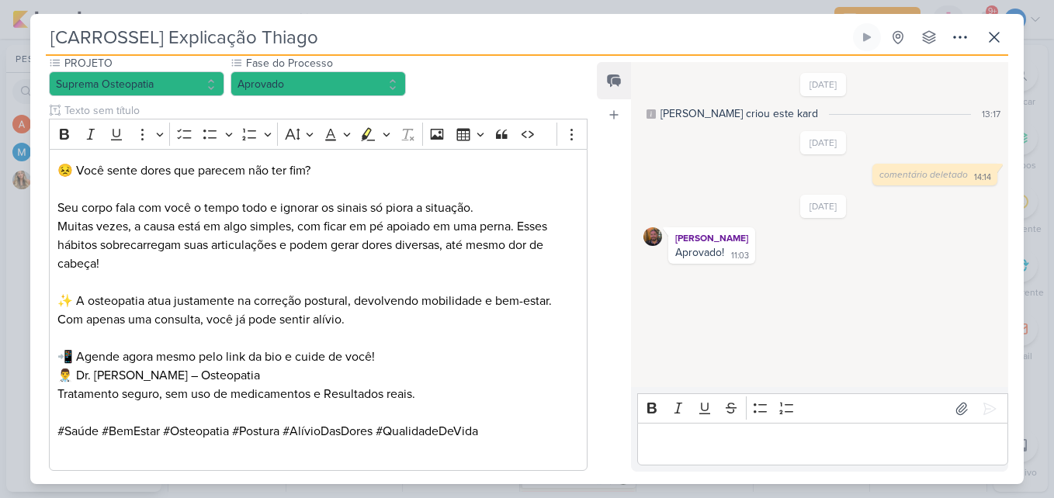
scroll to position [859, 0]
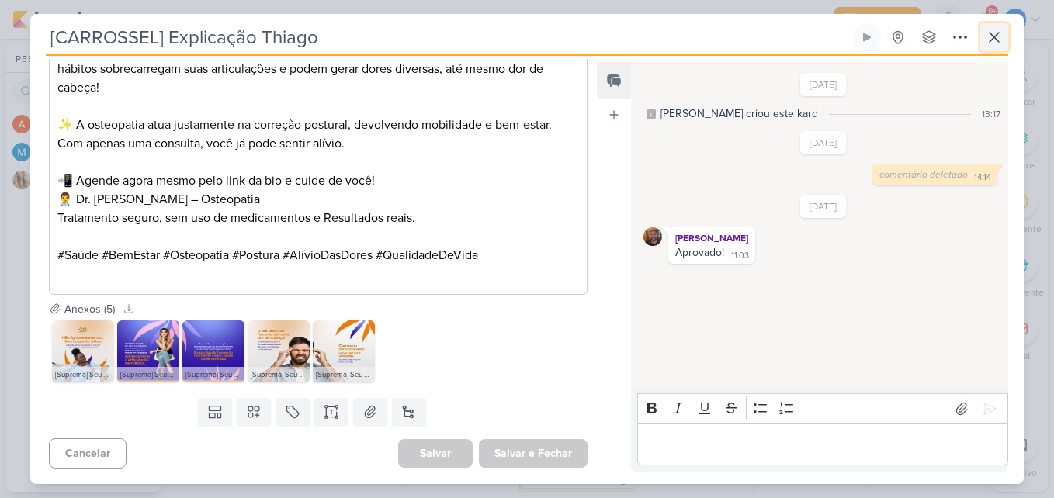
click at [995, 46] on icon at bounding box center [994, 37] width 19 height 19
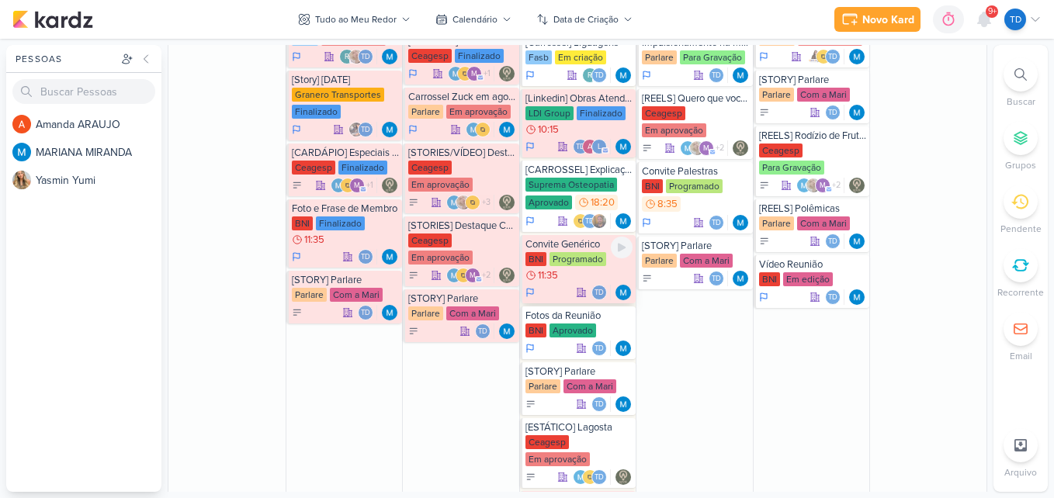
click at [584, 266] on div "BNI Programado 11:35" at bounding box center [579, 267] width 108 height 31
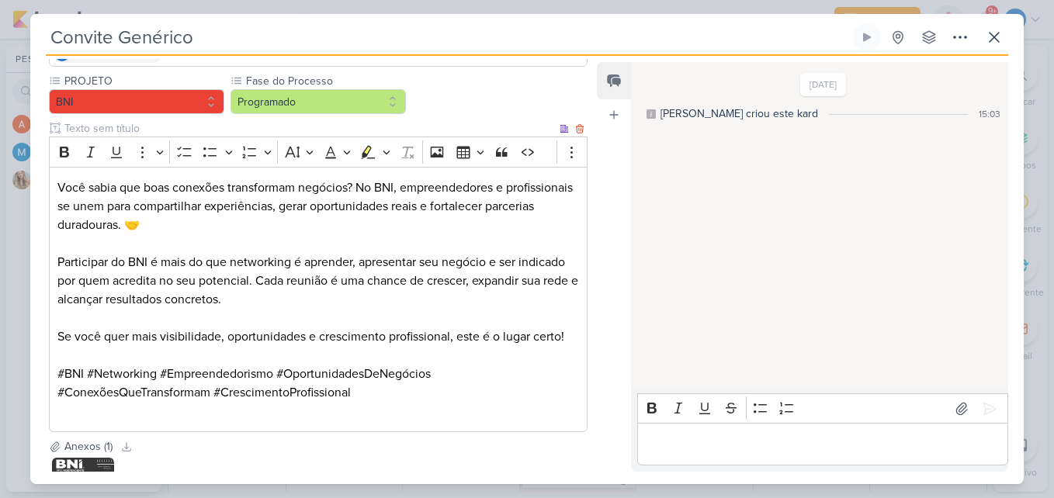
scroll to position [0, 0]
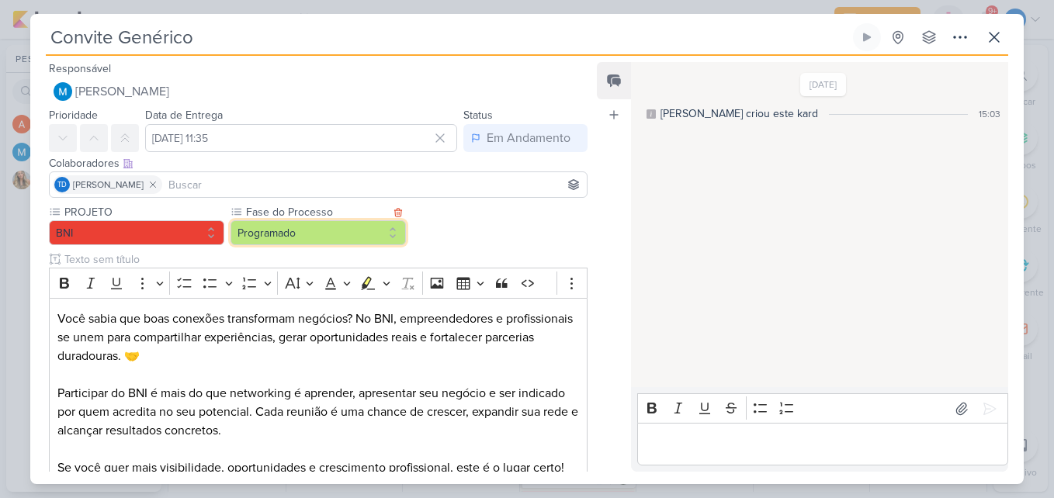
click at [390, 235] on button "Programado" at bounding box center [317, 232] width 175 height 25
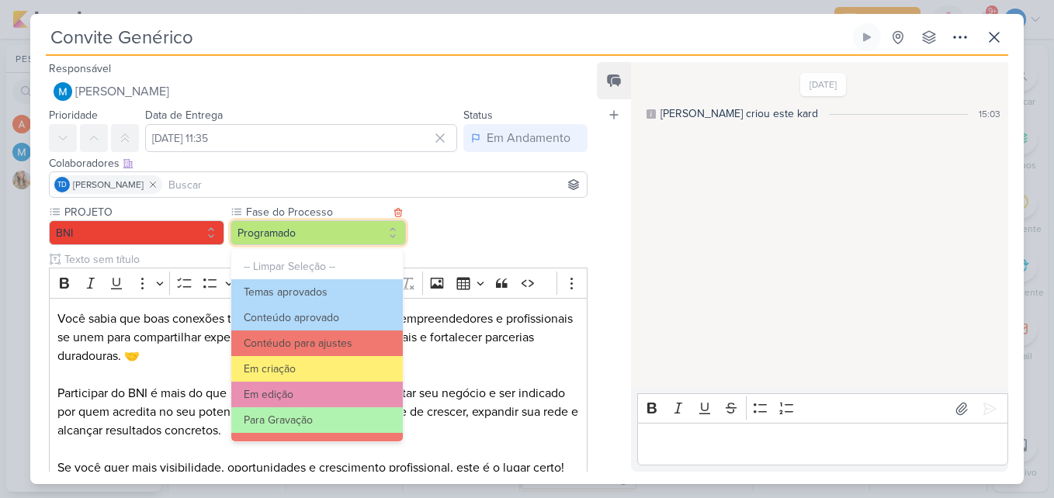
scroll to position [150, 0]
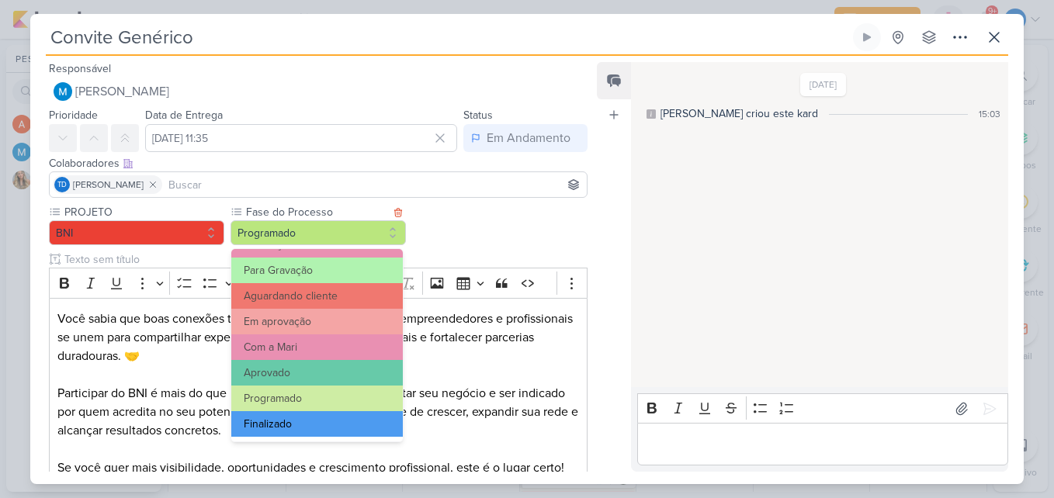
click at [330, 428] on button "Finalizado" at bounding box center [316, 424] width 171 height 26
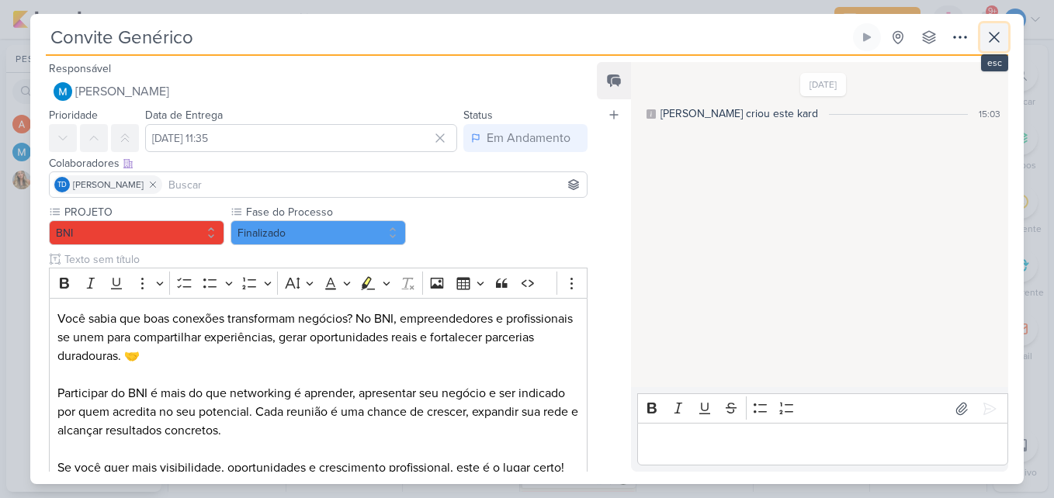
click at [1001, 40] on icon at bounding box center [994, 37] width 19 height 19
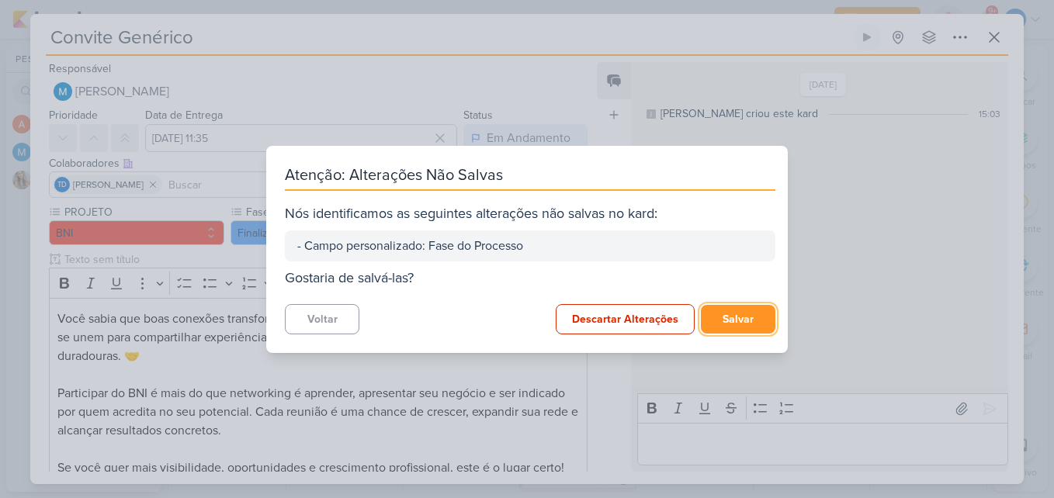
click at [722, 319] on button "Salvar" at bounding box center [738, 319] width 74 height 29
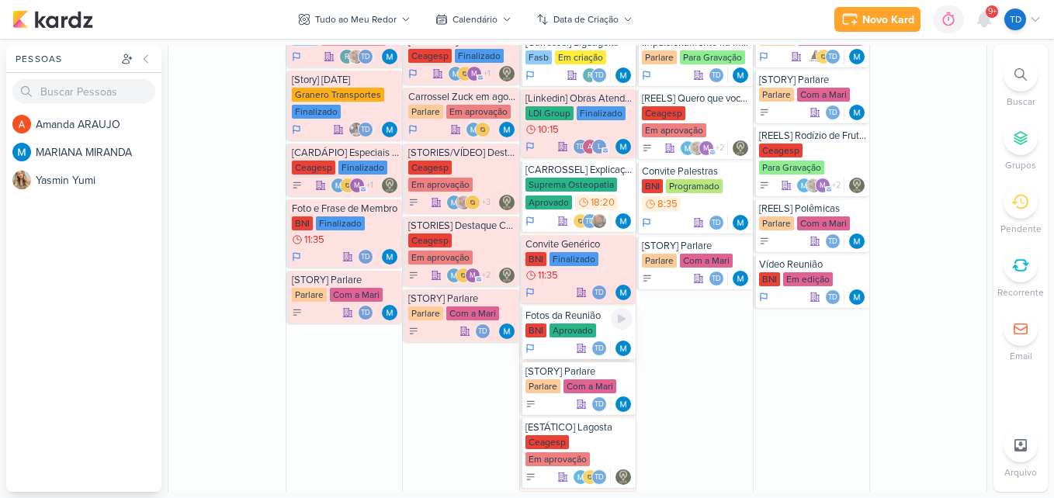
click at [551, 335] on div "Aprovado" at bounding box center [572, 331] width 47 height 14
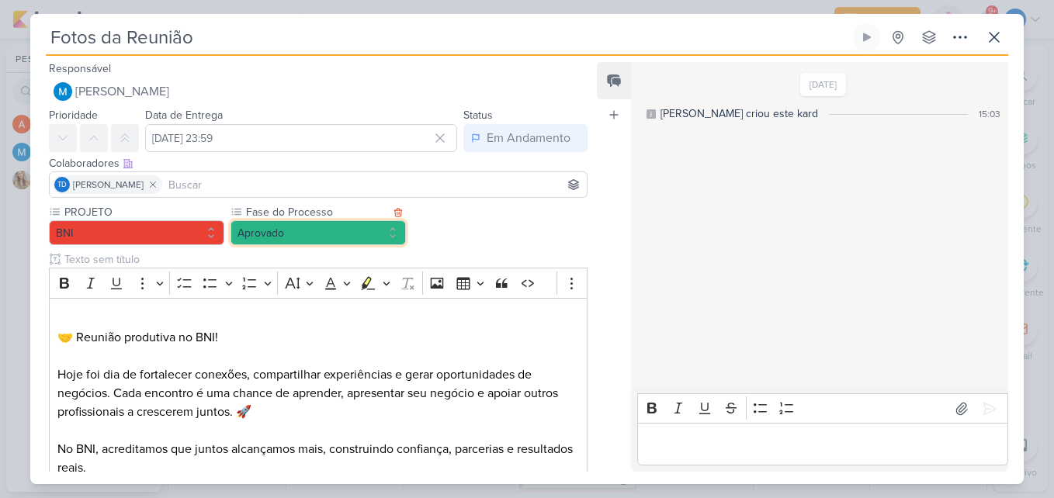
click at [337, 232] on button "Aprovado" at bounding box center [317, 232] width 175 height 25
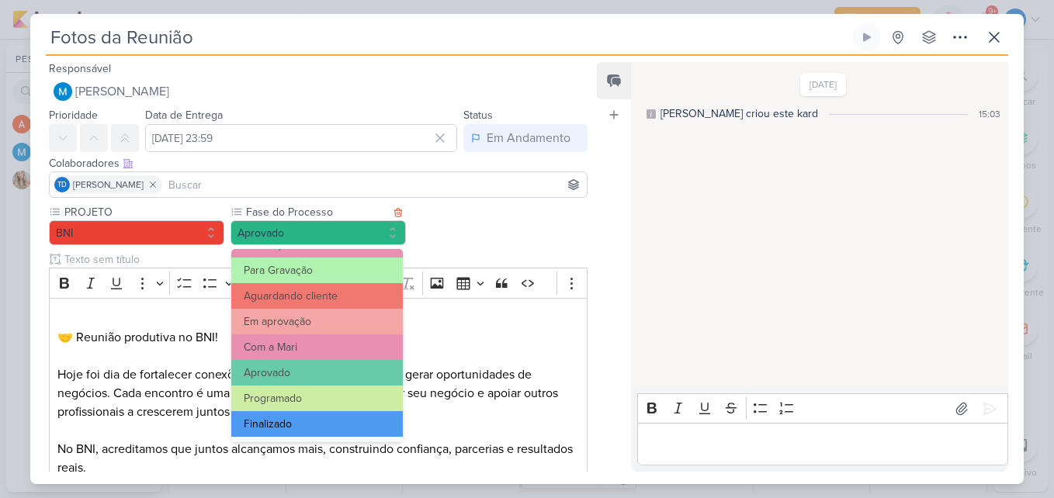
click at [329, 419] on button "Finalizado" at bounding box center [316, 424] width 171 height 26
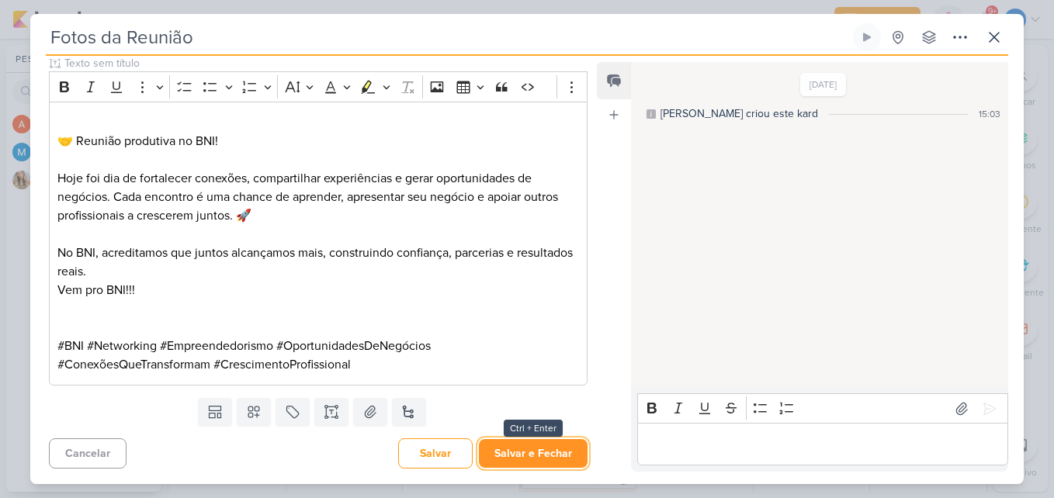
click at [538, 459] on button "Salvar e Fechar" at bounding box center [533, 453] width 109 height 29
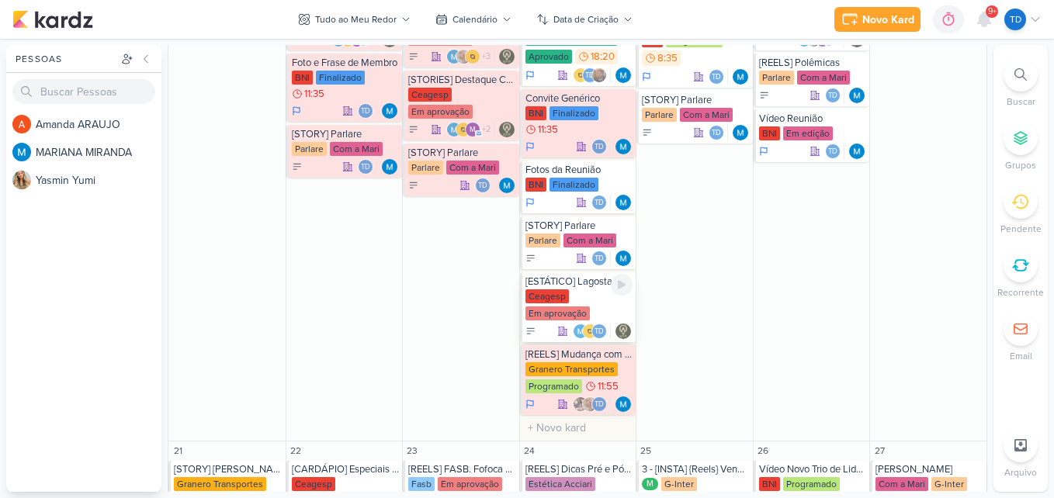
scroll to position [1242, 0]
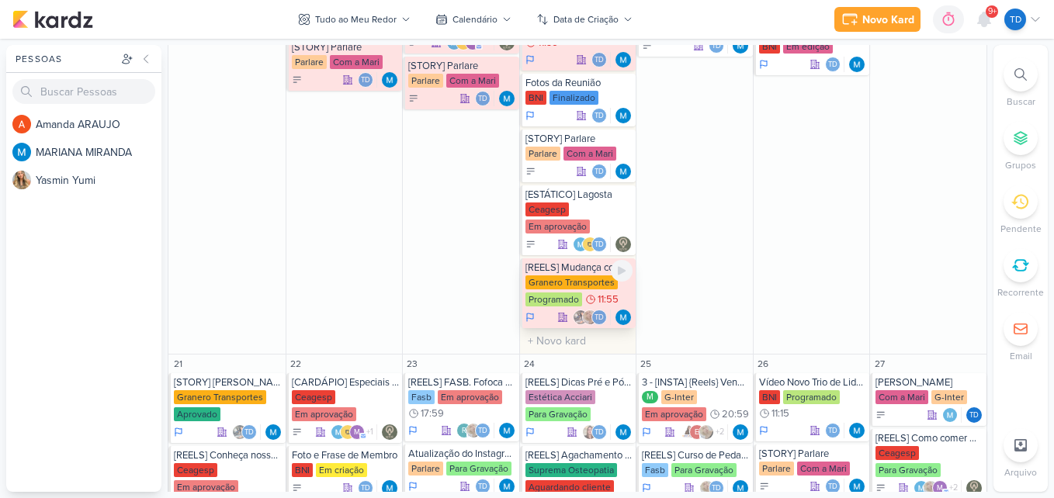
click at [594, 287] on div "Granero Transportes" at bounding box center [571, 282] width 92 height 14
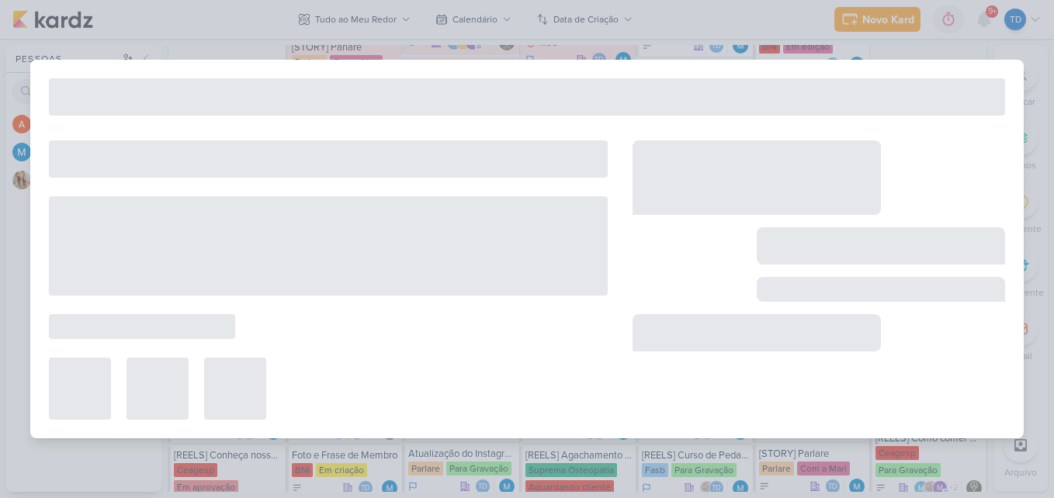
type input "[REELS] Mudança com Granero e sem Granero"
type input "[DATE] 11:55"
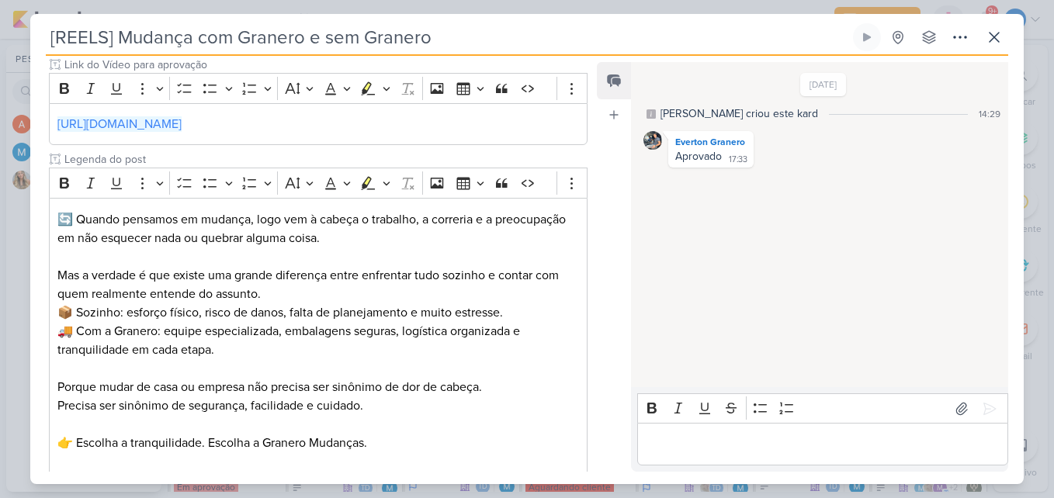
scroll to position [0, 0]
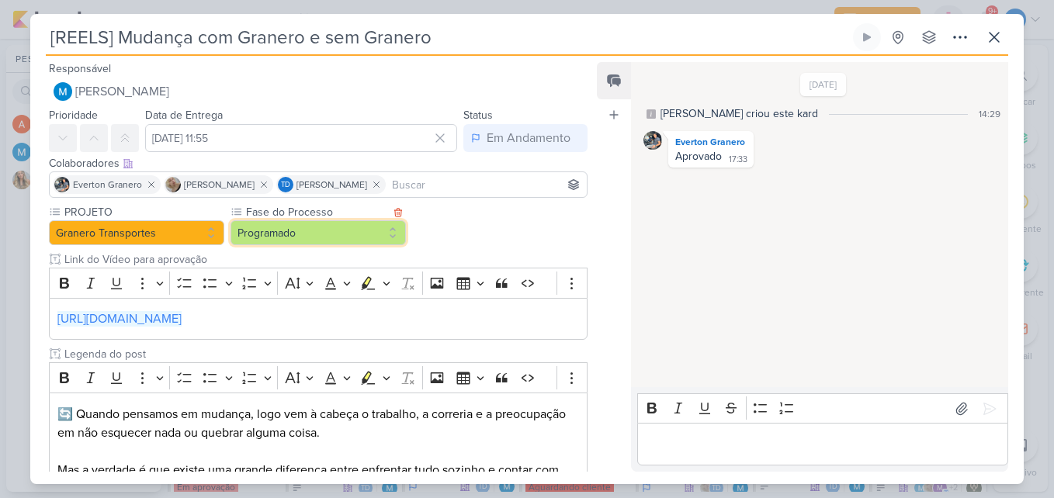
click at [345, 240] on button "Programado" at bounding box center [317, 232] width 175 height 25
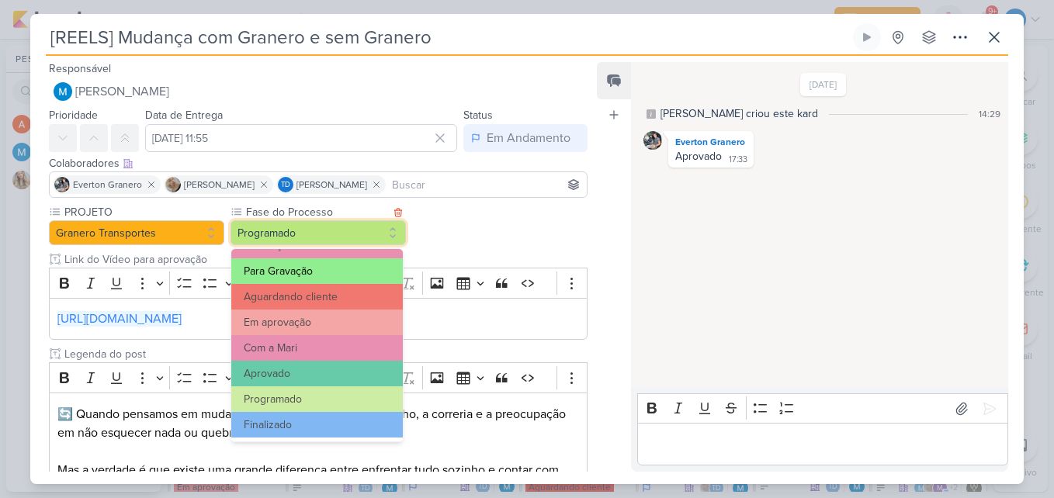
scroll to position [150, 0]
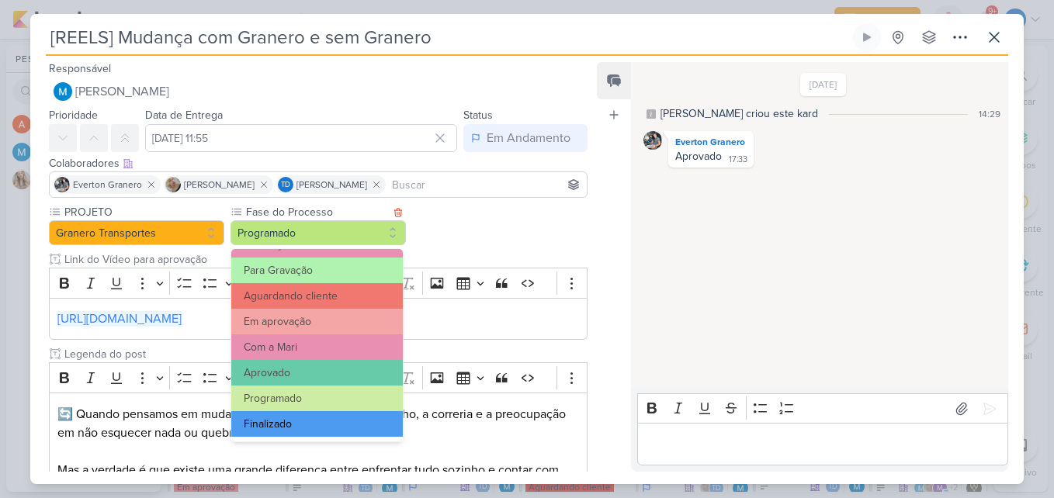
click at [334, 412] on button "Finalizado" at bounding box center [316, 424] width 171 height 26
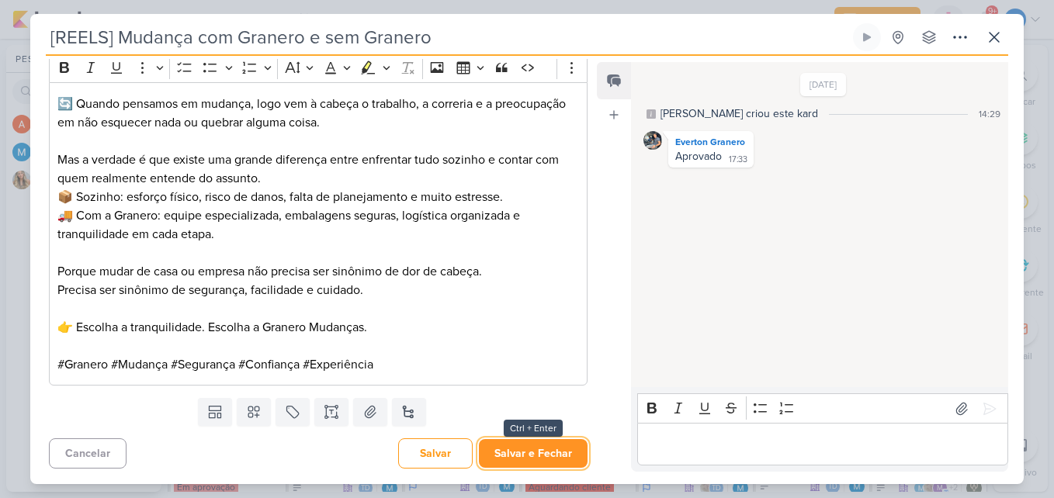
click at [543, 452] on button "Salvar e Fechar" at bounding box center [533, 453] width 109 height 29
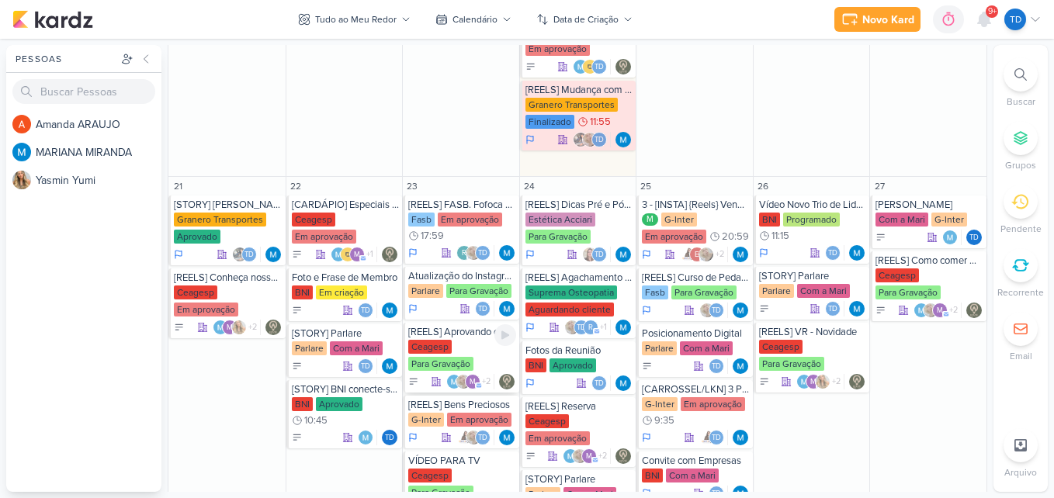
scroll to position [1552, 0]
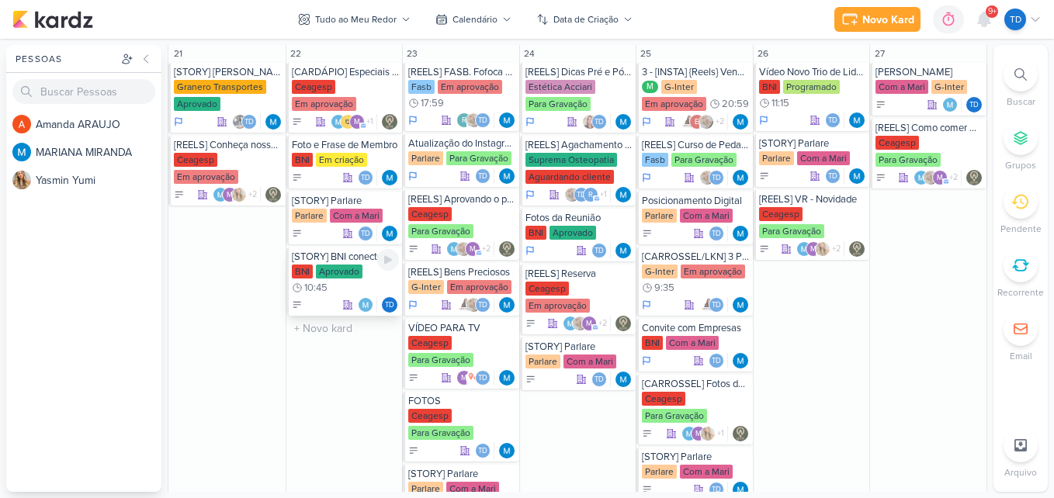
click at [362, 277] on div "BNI Aprovado 10:45" at bounding box center [346, 280] width 108 height 31
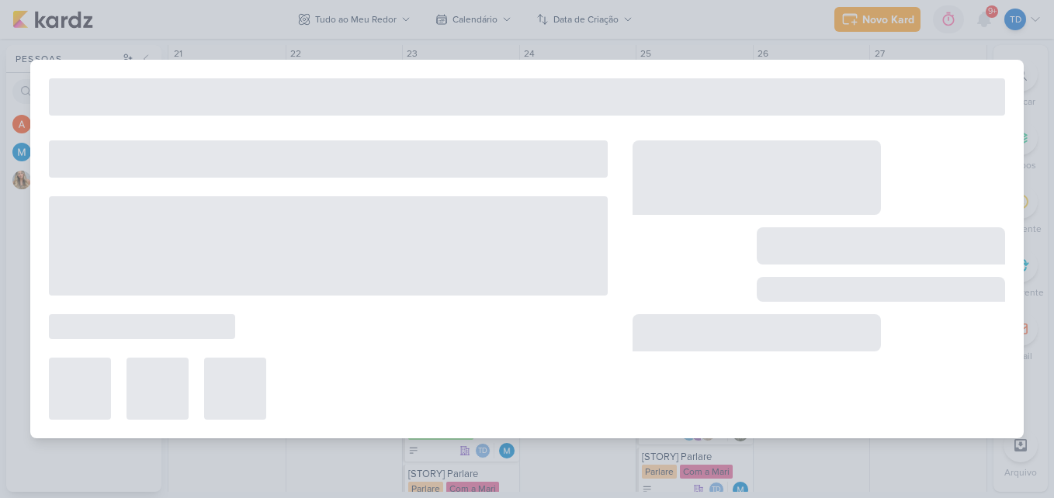
type input "[STORY] BNI conecte-se com quem gera valor"
type input "[DATE] 10:45"
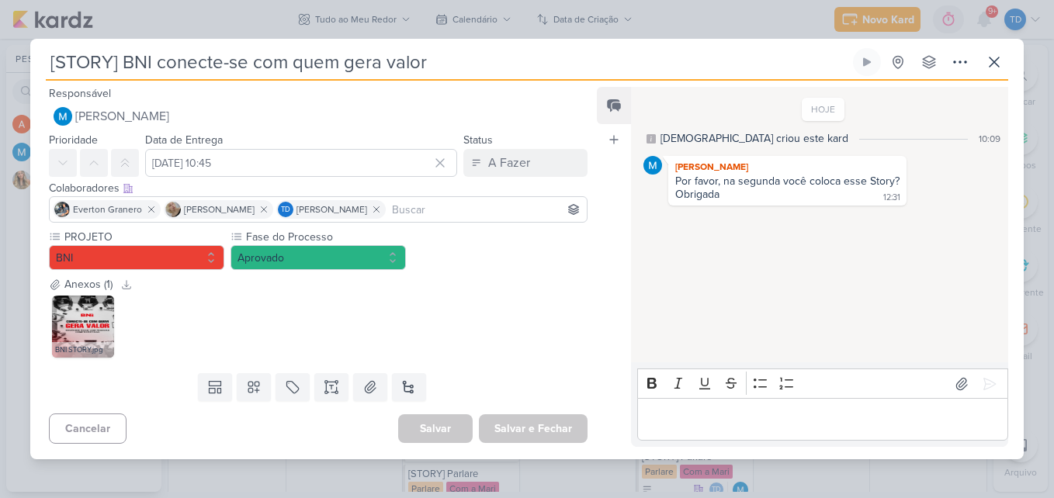
scroll to position [0, 0]
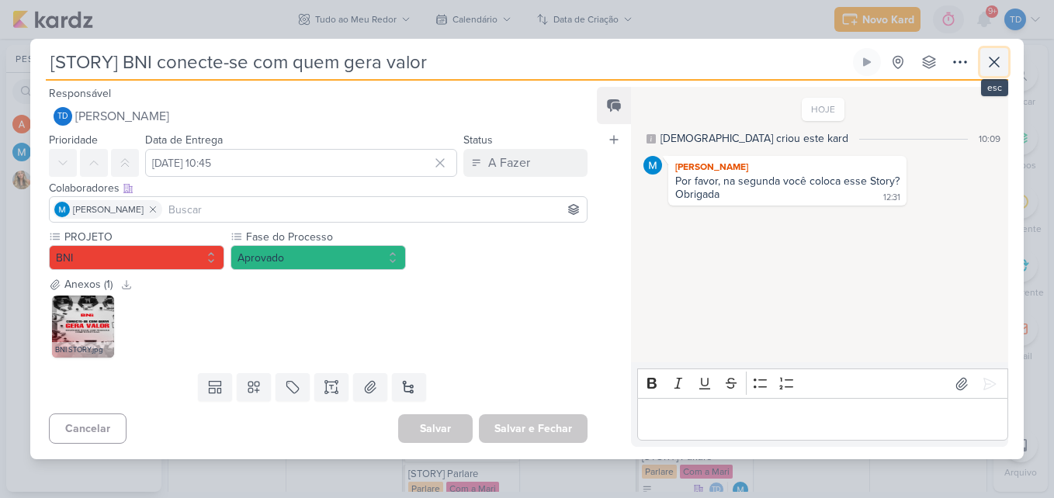
click at [994, 64] on icon at bounding box center [994, 62] width 19 height 19
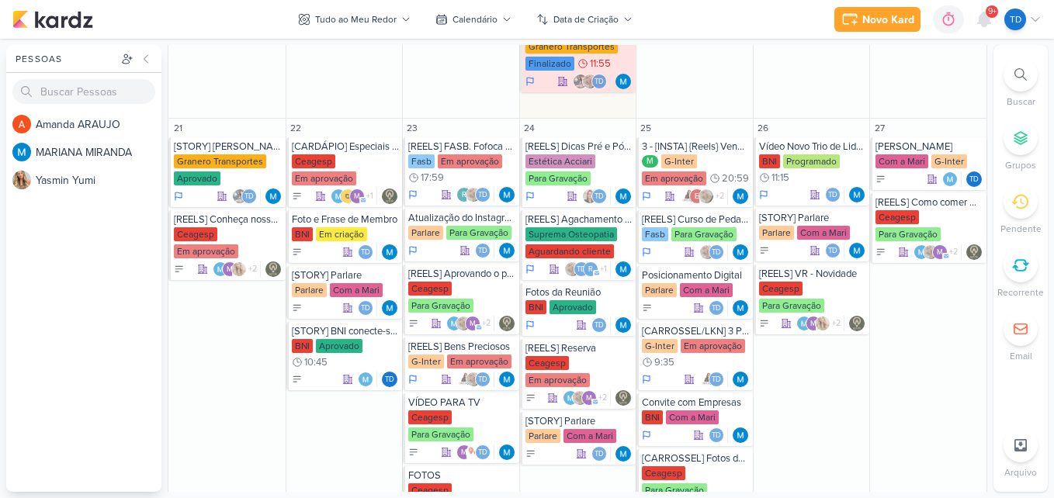
scroll to position [1397, 0]
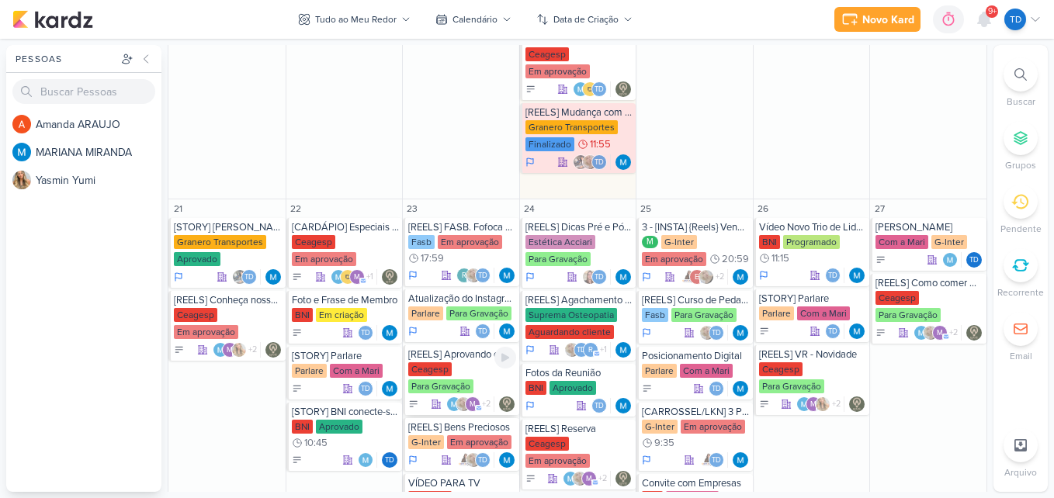
click at [446, 398] on img at bounding box center [454, 405] width 16 height 16
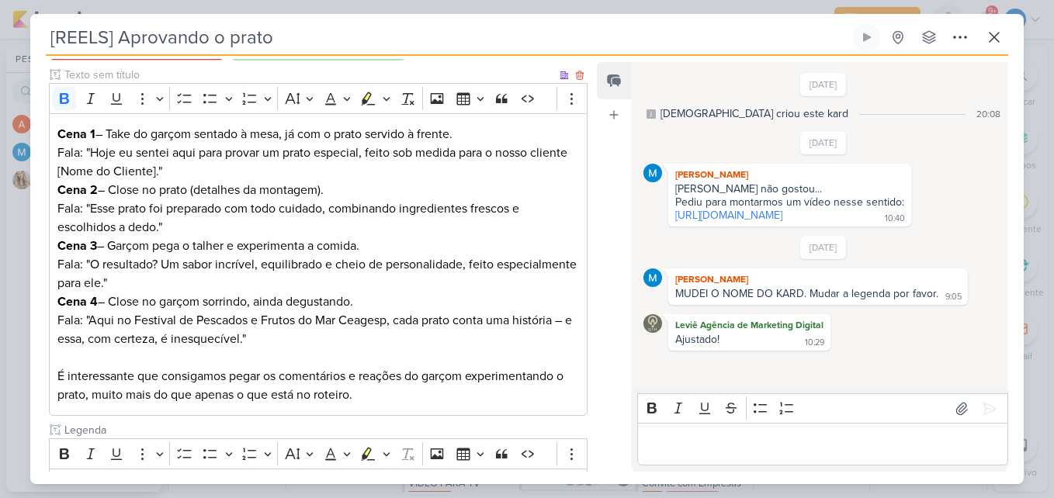
scroll to position [0, 0]
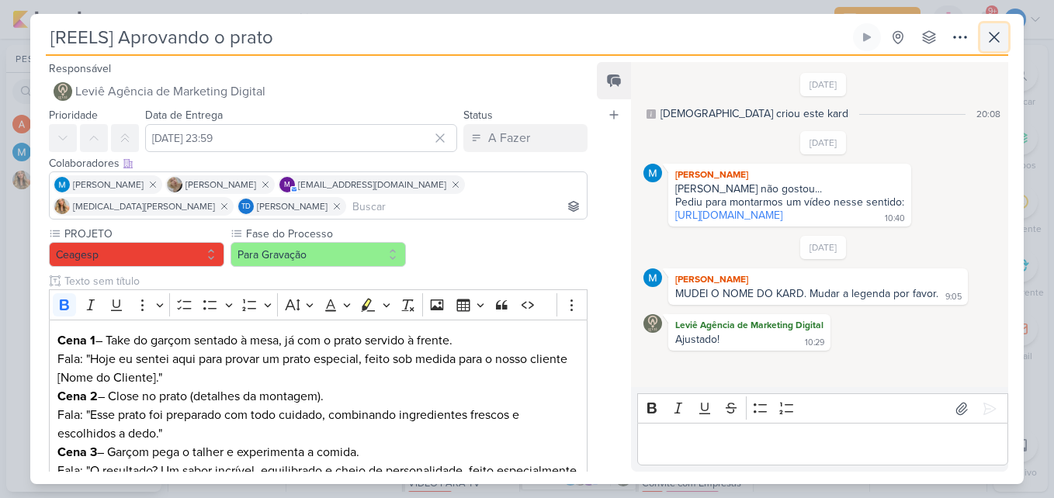
click at [997, 34] on icon at bounding box center [993, 37] width 9 height 9
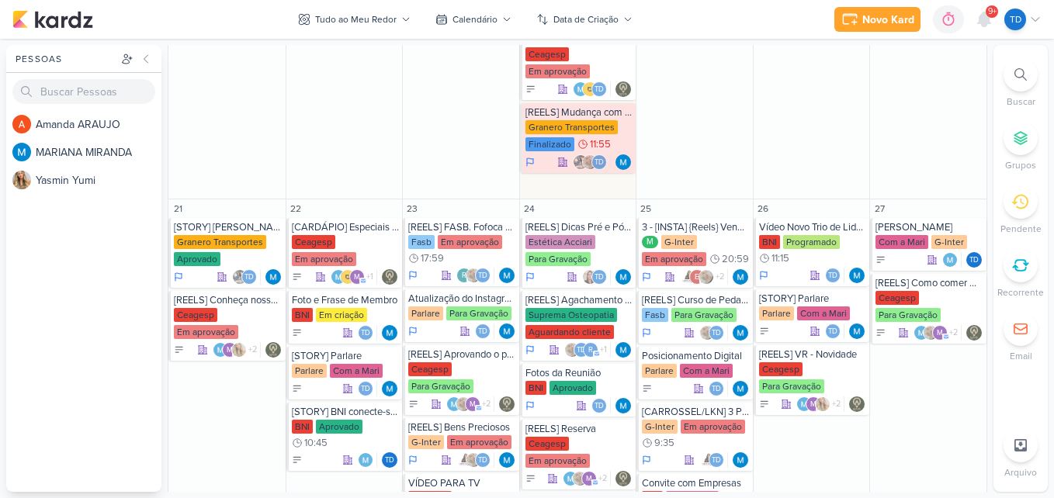
click at [992, 9] on span "9+" at bounding box center [992, 11] width 9 height 12
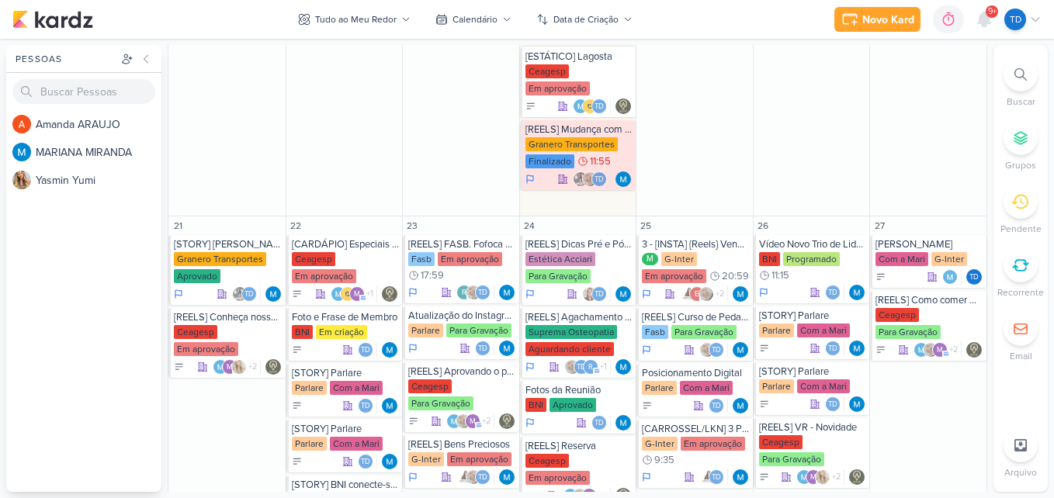
click at [1036, 85] on li "Buscar" at bounding box center [1020, 82] width 54 height 51
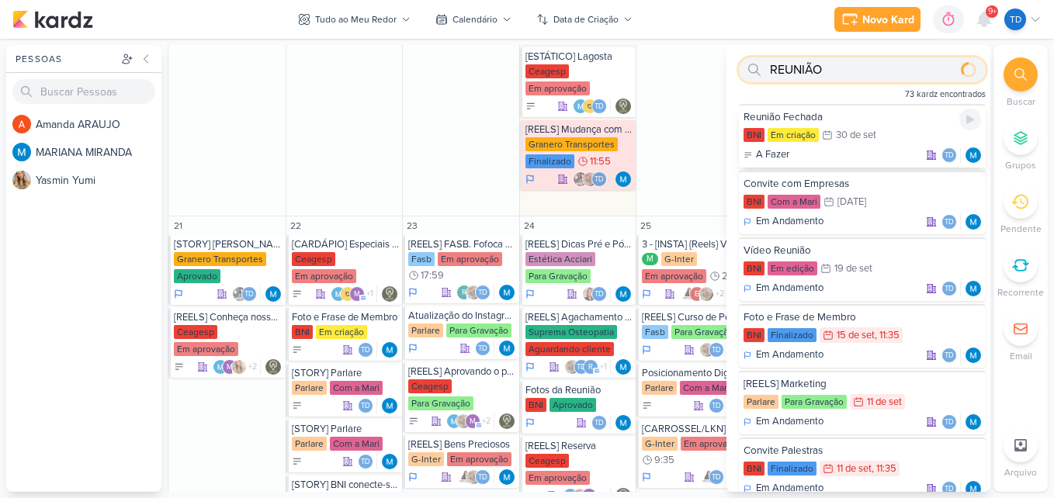
type input "REUNIÃO"
click at [886, 139] on div "BNI Em criação 30/9 [DATE]" at bounding box center [861, 135] width 237 height 17
